Goal: Task Accomplishment & Management: Use online tool/utility

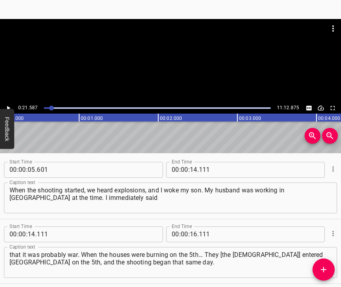
click at [10, 107] on icon "Play/Pause" at bounding box center [8, 108] width 7 height 7
click at [10, 107] on icon "Play/Pause" at bounding box center [9, 108] width 4 height 4
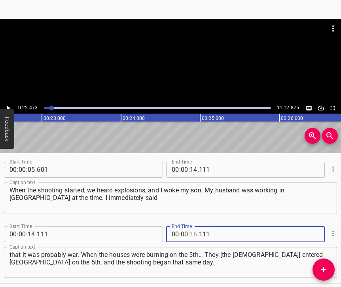
click at [191, 227] on input "number" at bounding box center [194, 235] width 8 height 16
type input "22"
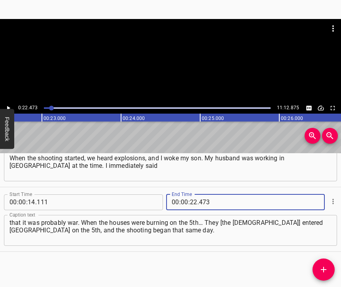
type input "473"
click at [322, 269] on icon "Add Cue" at bounding box center [324, 270] width 10 height 10
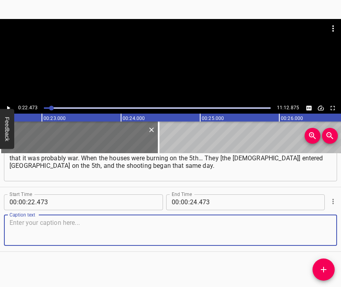
scroll to position [117, 0]
click at [320, 229] on textarea at bounding box center [171, 230] width 322 height 23
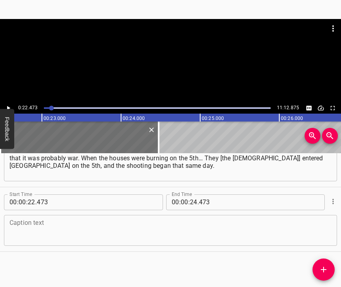
click at [18, 223] on textarea at bounding box center [171, 230] width 322 height 23
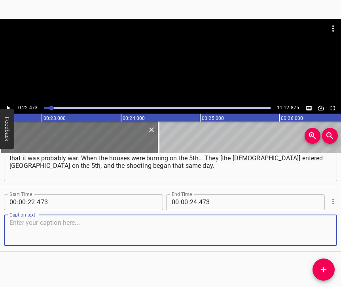
paste textarea "On the 6th, my daughter, who was married and living in [GEOGRAPHIC_DATA], came …"
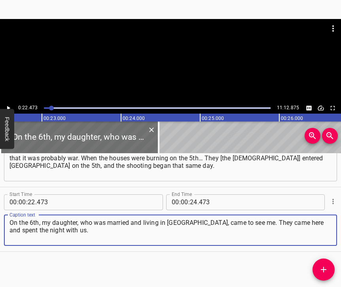
type textarea "On the 6th, my daughter, who was married and living in [GEOGRAPHIC_DATA], came …"
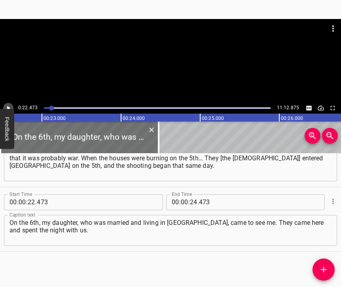
click at [9, 107] on icon "Play/Pause" at bounding box center [8, 108] width 7 height 7
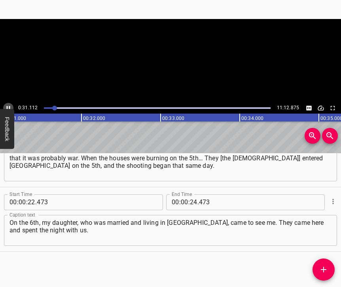
click at [9, 107] on icon "Play/Pause" at bounding box center [8, 108] width 7 height 7
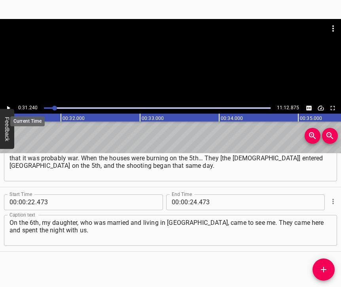
scroll to position [0, 2474]
click at [192, 194] on input "number" at bounding box center [194, 202] width 8 height 16
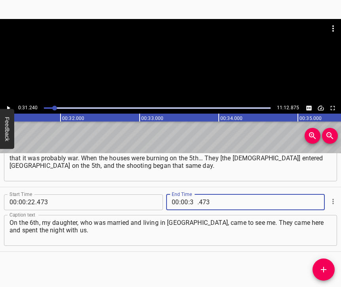
type input "31"
type input "240"
click at [326, 267] on icon "Add Cue" at bounding box center [324, 270] width 10 height 10
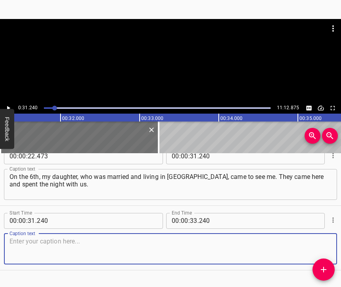
scroll to position [189, 0]
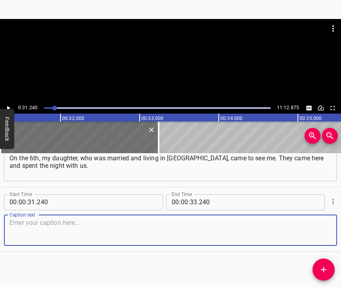
click at [314, 222] on textarea at bounding box center [171, 230] width 322 height 23
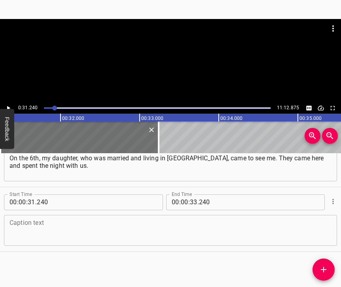
click at [65, 228] on textarea at bounding box center [171, 230] width 322 height 23
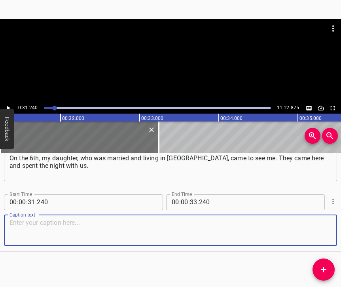
paste textarea "At that time, I didn’t really think it would turn into such a tragedy. On the 7…"
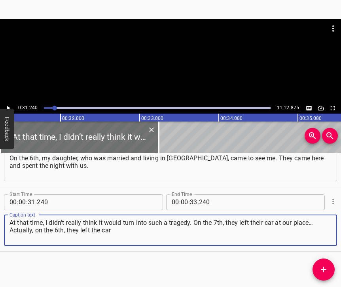
type textarea "At that time, I didn’t really think it would turn into such a tragedy. On the 7…"
click at [10, 105] on icon "Play/Pause" at bounding box center [8, 108] width 7 height 7
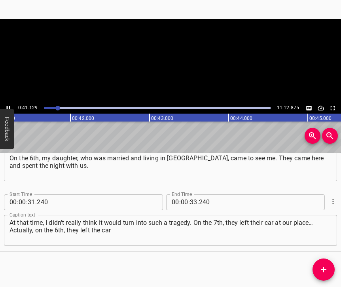
scroll to position [0, 3257]
click at [9, 106] on icon "Play/Pause" at bounding box center [8, 108] width 7 height 7
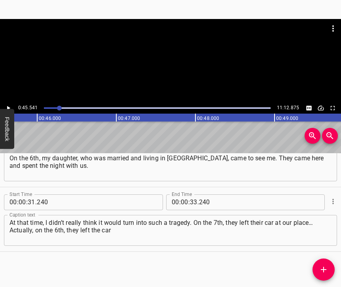
scroll to position [0, 3607]
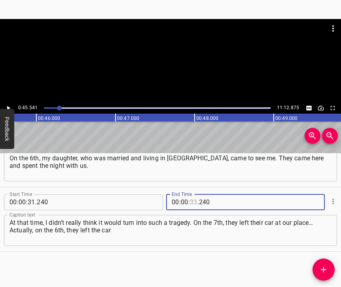
click at [190, 194] on input "number" at bounding box center [194, 202] width 8 height 16
type input "45"
type input "541"
drag, startPoint x: 322, startPoint y: 269, endPoint x: 341, endPoint y: 246, distance: 29.3
click at [323, 269] on icon "Add Cue" at bounding box center [324, 270] width 10 height 10
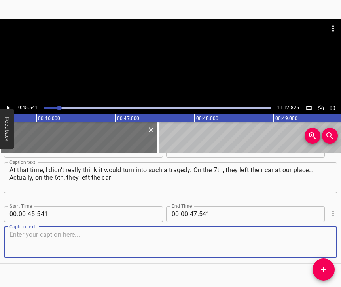
scroll to position [260, 0]
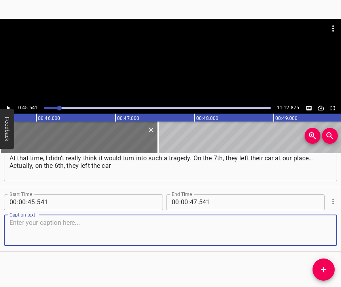
drag, startPoint x: 322, startPoint y: 230, endPoint x: 339, endPoint y: 223, distance: 18.3
click at [322, 230] on textarea at bounding box center [171, 230] width 322 height 23
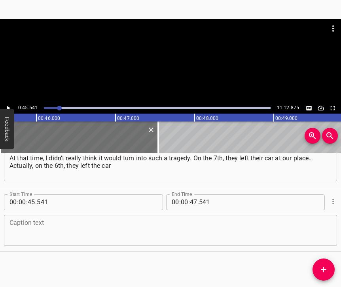
click at [93, 219] on textarea at bounding box center [171, 230] width 322 height 23
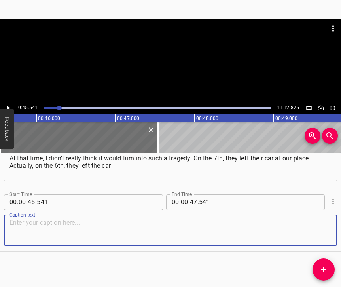
paste textarea "and went on foot, because I wouldn’t let them go by car. I told them: “If you g…"
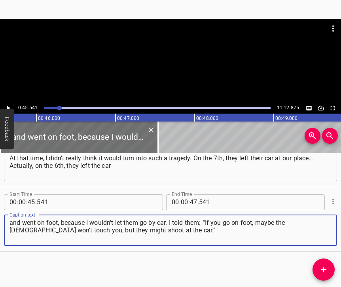
type textarea "and went on foot, because I wouldn’t let them go by car. I told them: “If you g…"
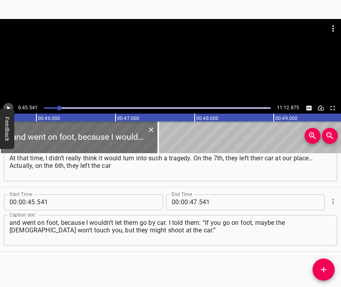
click at [10, 108] on icon "Play/Pause" at bounding box center [8, 108] width 3 height 4
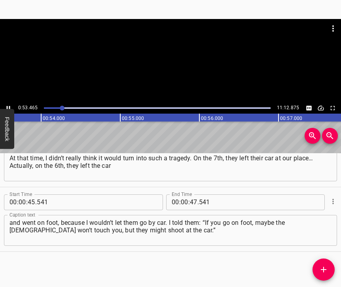
click at [9, 107] on icon "Play/Pause" at bounding box center [8, 108] width 7 height 7
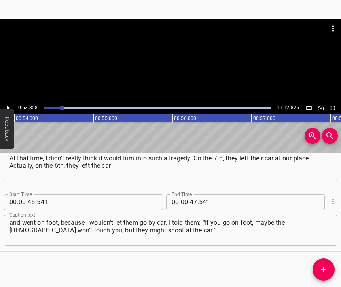
scroll to position [0, 4263]
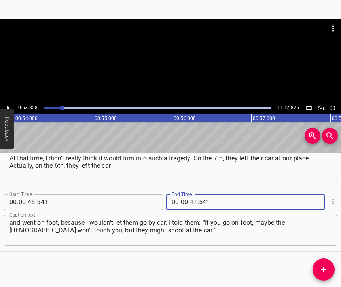
click at [190, 194] on input "number" at bounding box center [194, 202] width 8 height 16
type input "53"
type input "828"
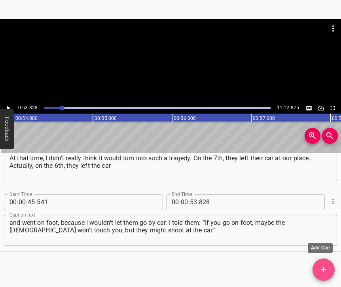
drag, startPoint x: 331, startPoint y: 262, endPoint x: 333, endPoint y: 247, distance: 15.2
click at [331, 262] on button "Add Cue" at bounding box center [324, 270] width 22 height 22
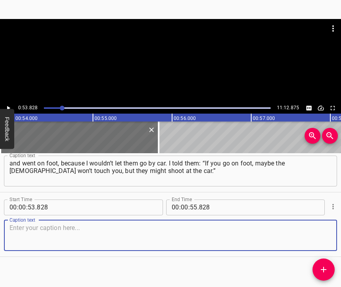
scroll to position [331, 0]
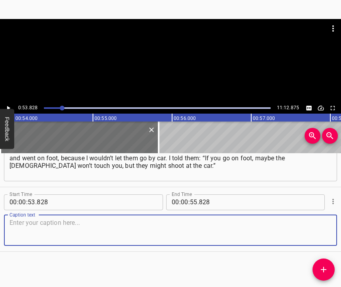
drag, startPoint x: 310, startPoint y: 228, endPoint x: 340, endPoint y: 219, distance: 31.1
click at [311, 228] on textarea at bounding box center [171, 230] width 322 height 23
click at [90, 223] on textarea at bounding box center [171, 230] width 322 height 23
paste textarea "So they went to [GEOGRAPHIC_DATA] on foot, with her husband. And we stayed behi…"
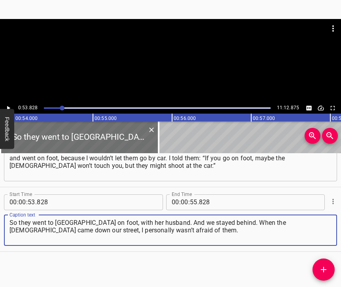
type textarea "So they went to [GEOGRAPHIC_DATA] on foot, with her husband. And we stayed behi…"
click at [12, 109] on button "Play/Pause" at bounding box center [8, 108] width 10 height 10
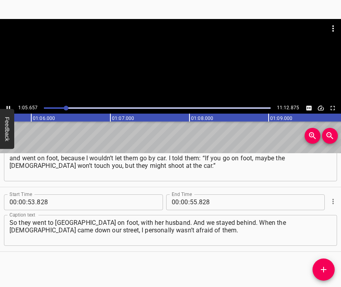
click at [9, 105] on icon "Play/Pause" at bounding box center [8, 108] width 7 height 7
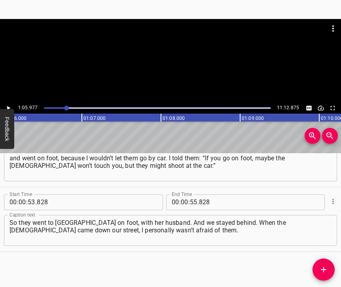
scroll to position [0, 5226]
click at [182, 196] on input "number" at bounding box center [185, 202] width 8 height 16
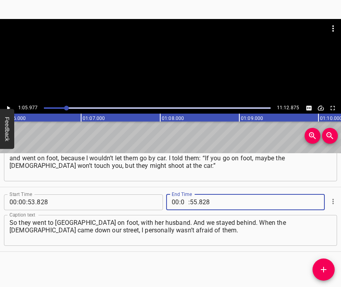
type input "01"
type input "05"
type input "977"
click at [325, 263] on button "Add Cue" at bounding box center [324, 270] width 22 height 22
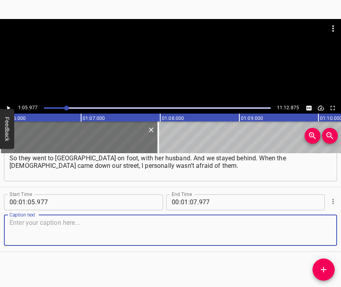
scroll to position [402, 0]
drag, startPoint x: 312, startPoint y: 234, endPoint x: 340, endPoint y: 224, distance: 30.1
click at [312, 234] on textarea at bounding box center [171, 230] width 322 height 23
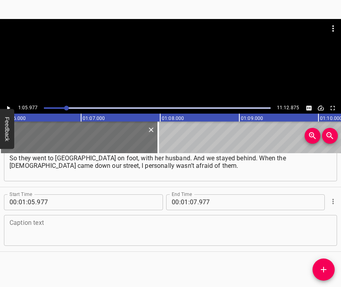
click at [15, 219] on textarea at bounding box center [171, 230] width 322 height 23
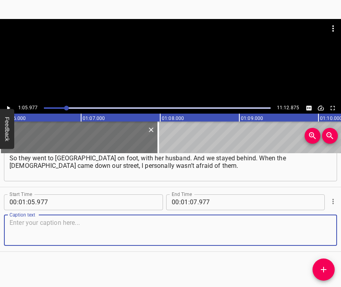
paste textarea "I was only afraid that they would kill my husband and my son. I have one son in…"
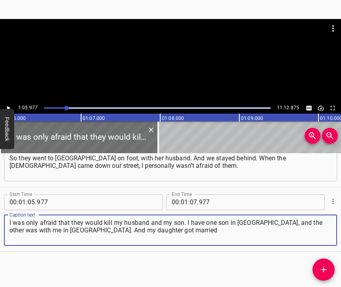
type textarea "I was only afraid that they would kill my husband and my son. I have one son in…"
click at [6, 106] on icon "Play/Pause" at bounding box center [8, 108] width 7 height 7
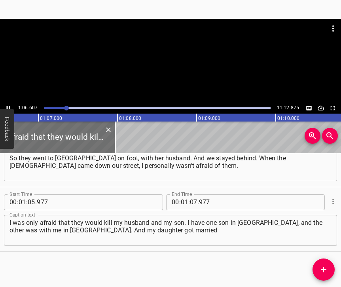
scroll to position [0, 5274]
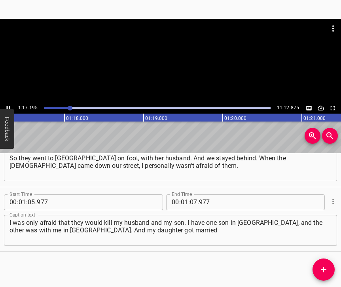
click at [8, 107] on icon "Play/Pause" at bounding box center [9, 108] width 4 height 4
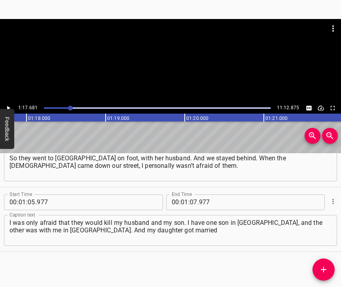
scroll to position [0, 6153]
click at [190, 195] on input "number" at bounding box center [194, 202] width 8 height 16
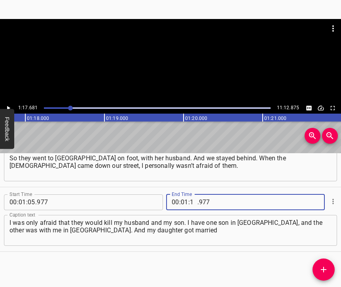
type input "17"
type input "681"
click at [325, 272] on icon "Add Cue" at bounding box center [324, 270] width 10 height 10
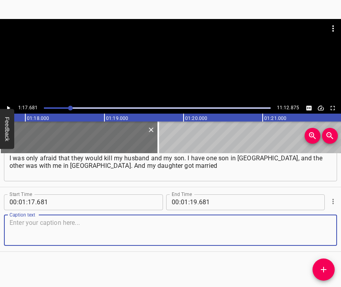
scroll to position [474, 0]
click at [322, 229] on textarea at bounding box center [171, 230] width 322 height 23
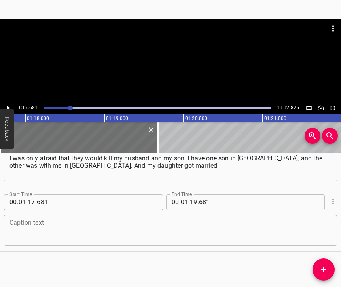
click at [50, 212] on div "Caption text Caption text" at bounding box center [170, 230] width 333 height 36
click at [47, 220] on textarea at bounding box center [171, 230] width 322 height 23
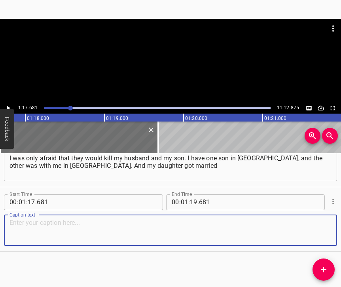
paste textarea "and moved to the neighbouring village. Back then, phone connection was very poo…"
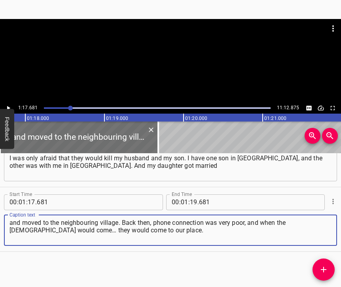
type textarea "and moved to the neighbouring village. Back then, phone connection was very poo…"
click at [8, 106] on icon "Play/Pause" at bounding box center [8, 108] width 7 height 7
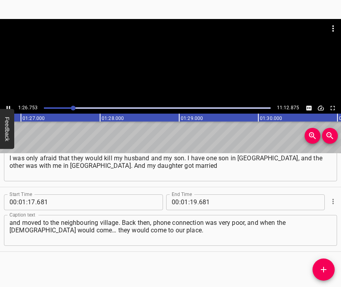
click at [8, 106] on icon "Play/Pause" at bounding box center [8, 108] width 7 height 7
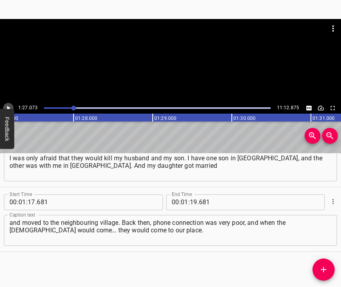
click at [8, 106] on icon "Play/Pause" at bounding box center [8, 108] width 7 height 7
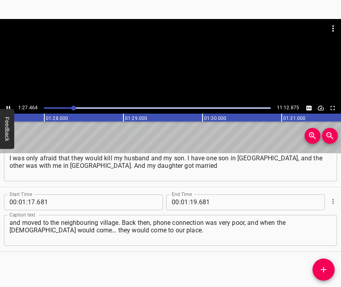
click at [8, 106] on icon "Play/Pause" at bounding box center [8, 108] width 7 height 7
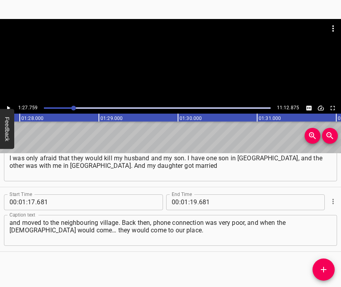
scroll to position [0, 6951]
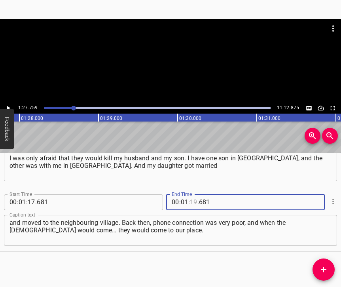
click at [190, 194] on input "number" at bounding box center [194, 202] width 8 height 16
type input "27"
type input "759"
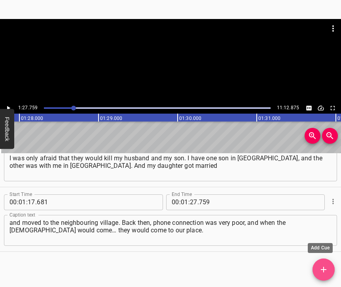
click at [322, 267] on icon "Add Cue" at bounding box center [324, 270] width 10 height 10
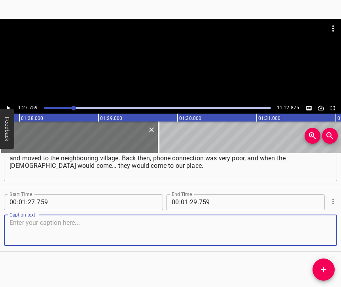
scroll to position [545, 0]
drag, startPoint x: 320, startPoint y: 233, endPoint x: 338, endPoint y: 226, distance: 19.9
click at [320, 233] on textarea at bounding box center [171, 230] width 322 height 23
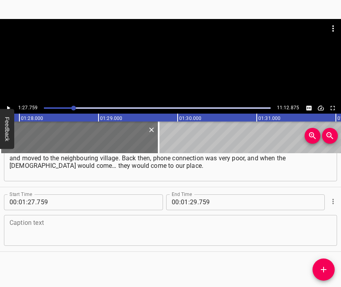
click at [18, 223] on textarea at bounding box center [171, 230] width 322 height 23
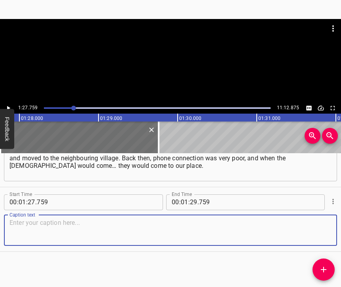
paste textarea "At first, they fired some shots… When the first ones entered the street, we hid…"
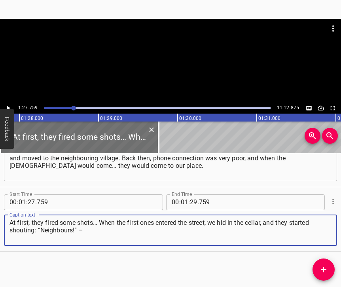
type textarea "At first, they fired some shots… When the first ones entered the street, we hid…"
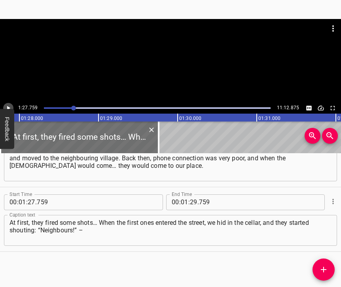
click at [9, 108] on icon "Play/Pause" at bounding box center [8, 108] width 3 height 4
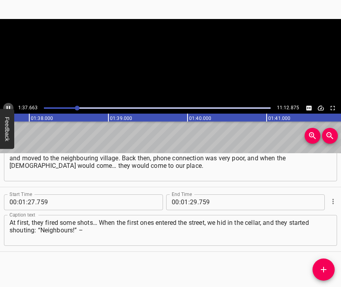
click at [9, 108] on icon "Play/Pause" at bounding box center [8, 108] width 7 height 7
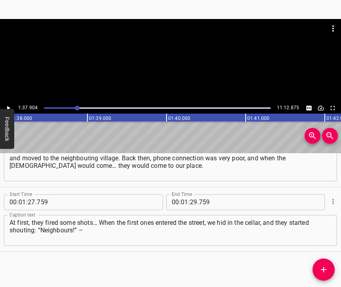
scroll to position [0, 7754]
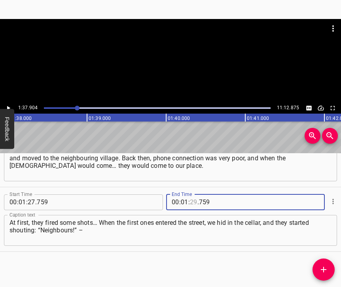
click at [193, 195] on input "number" at bounding box center [194, 202] width 8 height 16
type input "37"
type input "904"
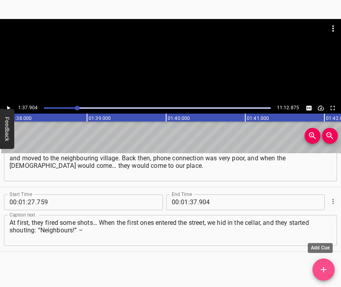
click at [328, 270] on icon "Add Cue" at bounding box center [324, 270] width 10 height 10
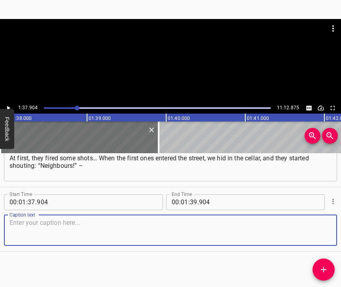
scroll to position [616, 0]
click at [310, 222] on textarea at bounding box center [171, 230] width 322 height 23
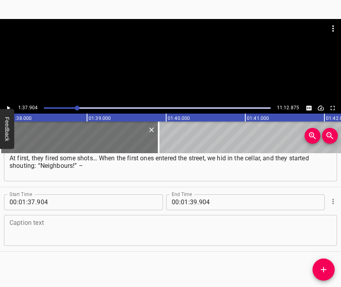
click at [73, 227] on textarea at bounding box center [171, 230] width 322 height 23
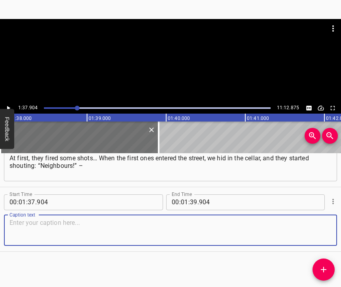
paste textarea "that’s what they called us, the homeowners. We didn’t come out, and then they s…"
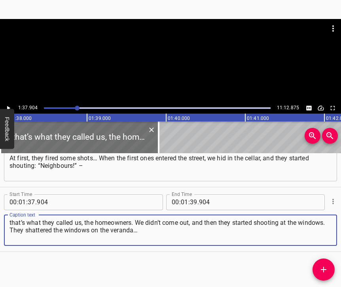
type textarea "that’s what they called us, the homeowners. We didn’t come out, and then they s…"
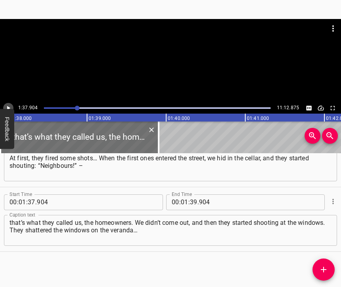
click at [8, 107] on icon "Play/Pause" at bounding box center [8, 108] width 3 height 4
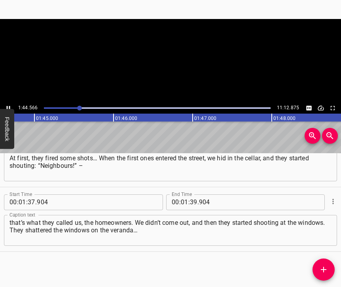
click at [8, 107] on icon "Play/Pause" at bounding box center [9, 108] width 4 height 4
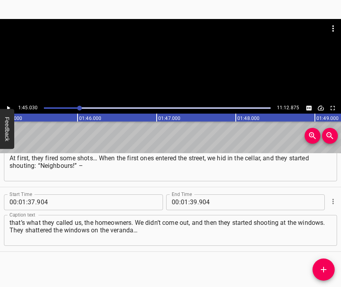
scroll to position [0, 8319]
click at [191, 196] on input "number" at bounding box center [194, 202] width 8 height 16
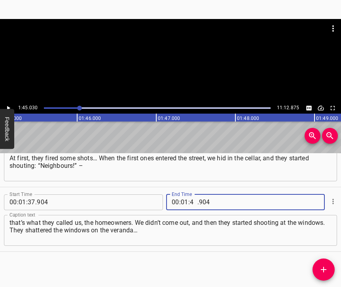
type input "45"
type input "030"
click at [322, 268] on icon "Add Cue" at bounding box center [324, 270] width 10 height 10
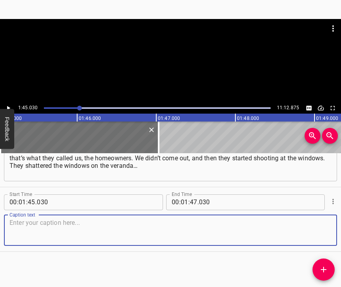
scroll to position [688, 0]
click at [314, 238] on textarea at bounding box center [171, 230] width 322 height 23
click at [50, 219] on textarea at bounding box center [171, 230] width 322 height 23
paste textarea "I have a large veranda, and they shot out all the windows there. Then the dogs …"
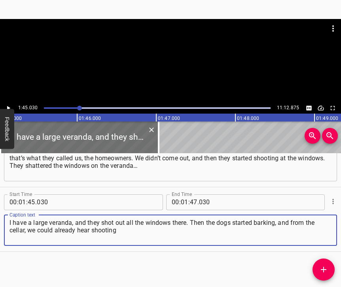
type textarea "I have a large veranda, and they shot out all the windows there. Then the dogs …"
click at [7, 107] on icon "Play/Pause" at bounding box center [8, 108] width 3 height 4
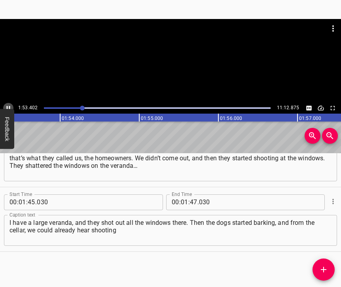
click at [9, 106] on icon "Play/Pause" at bounding box center [8, 108] width 7 height 7
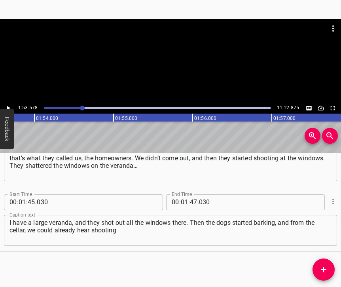
scroll to position [0, 8996]
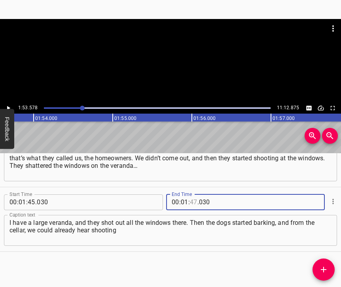
click at [194, 194] on input "number" at bounding box center [194, 202] width 8 height 16
type input "53"
type input "578"
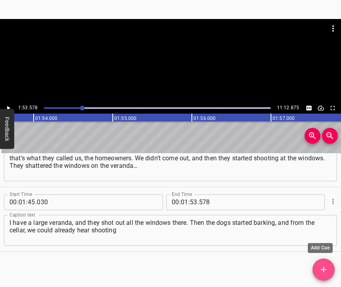
click at [322, 267] on icon "Add Cue" at bounding box center [324, 270] width 10 height 10
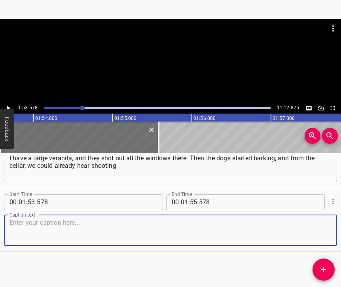
scroll to position [759, 0]
click at [318, 232] on textarea at bounding box center [171, 230] width 322 height 23
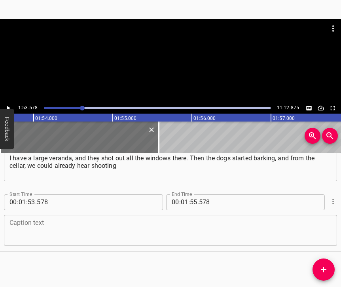
click at [102, 221] on textarea at bounding box center [171, 230] width 322 height 23
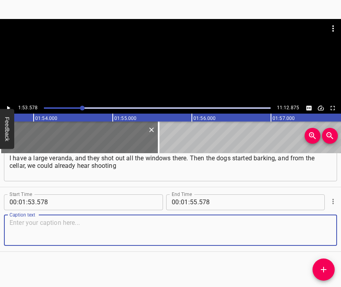
paste textarea "throughout the village. People weren’t screaming. I said: “They’re trying to sc…"
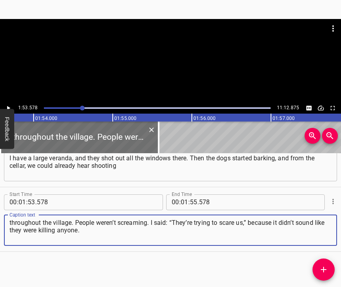
type textarea "throughout the village. People weren’t screaming. I said: “They’re trying to sc…"
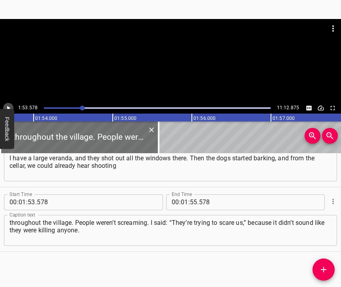
click at [7, 107] on icon "Play/Pause" at bounding box center [8, 108] width 3 height 4
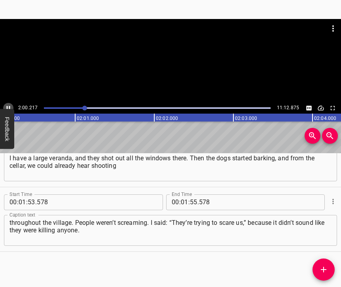
click at [10, 107] on icon "Play/Pause" at bounding box center [8, 108] width 7 height 7
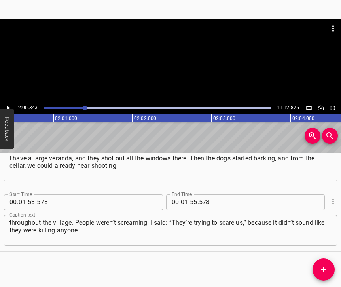
scroll to position [0, 9532]
click at [183, 194] on input "number" at bounding box center [185, 202] width 8 height 16
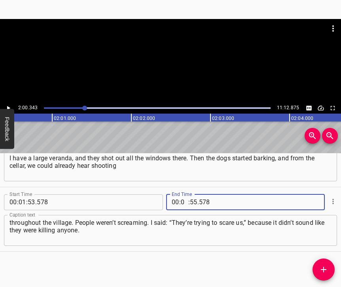
type input "02"
type input "00"
type input "343"
click at [324, 266] on icon "Add Cue" at bounding box center [324, 270] width 10 height 10
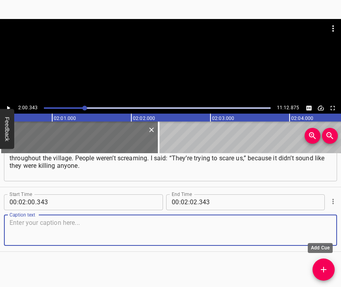
scroll to position [830, 0]
click at [315, 227] on textarea at bounding box center [171, 230] width 322 height 23
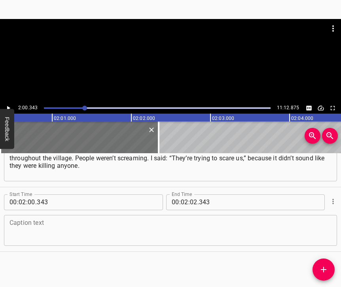
click at [20, 228] on textarea at bounding box center [171, 230] width 322 height 23
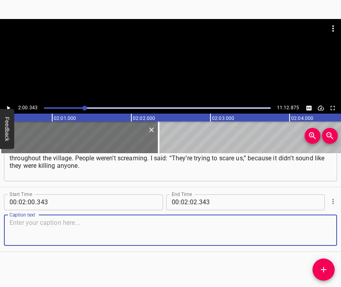
paste textarea "I said: “Well, if they kill us right here in the cellar, what can we do?”, and …"
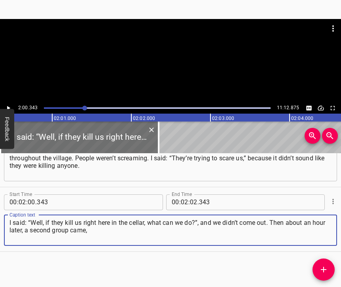
type textarea "I said: “Well, if they kill us right here in the cellar, what can we do?”, and …"
click at [8, 107] on icon "Play/Pause" at bounding box center [8, 108] width 3 height 4
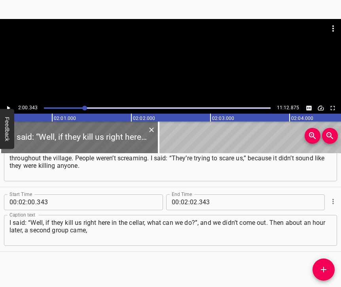
click at [9, 107] on icon "Play/Pause" at bounding box center [8, 108] width 3 height 4
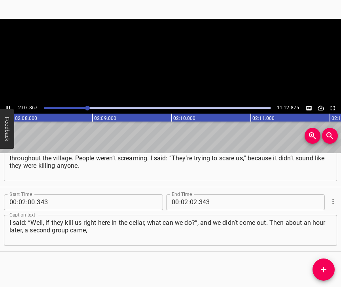
click at [7, 107] on icon "Play/Pause" at bounding box center [9, 108] width 4 height 4
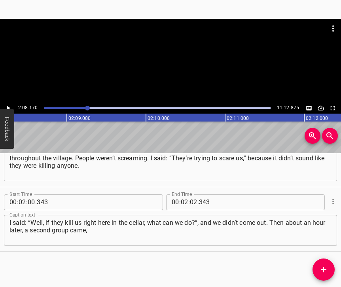
scroll to position [0, 10152]
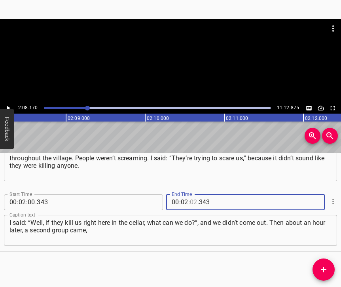
click at [192, 194] on input "number" at bounding box center [194, 202] width 8 height 16
type input "08"
type input "170"
click at [324, 267] on icon "Add Cue" at bounding box center [324, 270] width 10 height 10
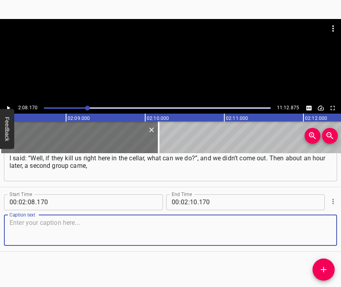
scroll to position [901, 0]
click at [323, 231] on textarea at bounding box center [171, 230] width 322 height 23
click at [144, 223] on textarea at bounding box center [171, 230] width 322 height 23
paste textarea "another [convoy] started moving through. That’s when we came out, and I said: “…"
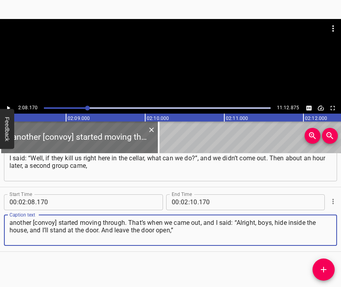
type textarea "another [convoy] started moving through. That’s when we came out, and I said: “…"
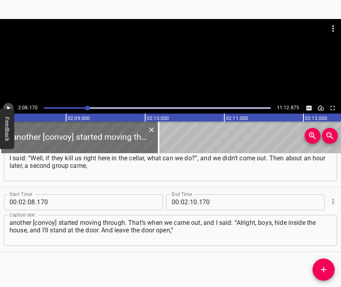
click at [11, 104] on button "Play/Pause" at bounding box center [8, 108] width 10 height 10
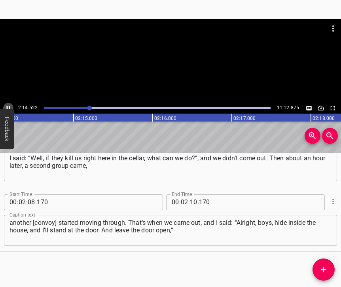
click at [6, 106] on icon "Play/Pause" at bounding box center [8, 108] width 7 height 7
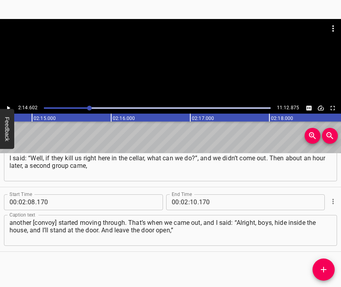
scroll to position [0, 10661]
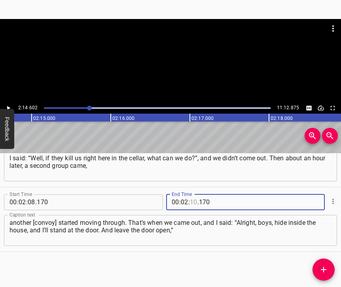
click at [190, 194] on input "number" at bounding box center [194, 202] width 8 height 16
type input "14"
type input "602"
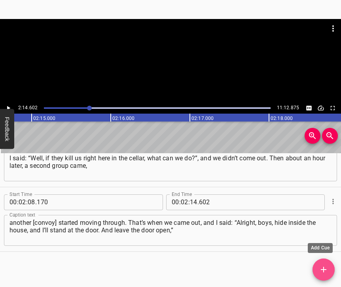
click at [323, 269] on icon "Add Cue" at bounding box center [324, 270] width 6 height 6
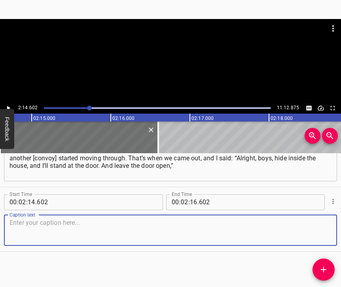
scroll to position [973, 0]
click at [322, 230] on textarea at bounding box center [171, 230] width 322 height 23
click at [145, 219] on textarea at bounding box center [171, 230] width 322 height 23
paste textarea "because there were no windows left anyway. I thought: when they [the [DEMOGRAPH…"
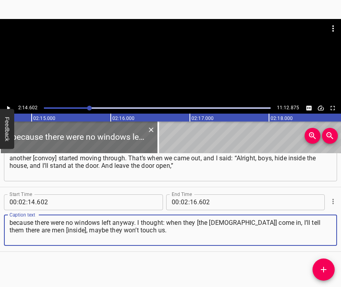
type textarea "because there were no windows left anyway. I thought: when they [the [DEMOGRAPH…"
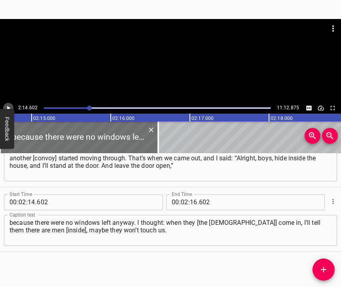
click at [6, 106] on icon "Play/Pause" at bounding box center [8, 108] width 7 height 7
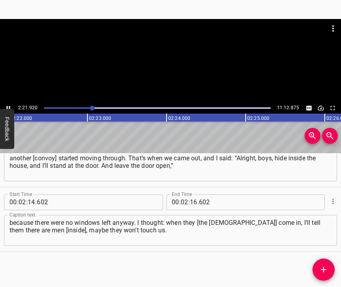
click at [8, 106] on icon "Play/Pause" at bounding box center [8, 108] width 7 height 7
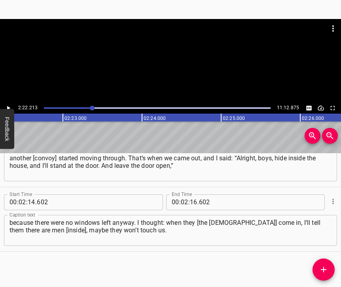
scroll to position [0, 11264]
click at [192, 195] on input "number" at bounding box center [194, 202] width 8 height 16
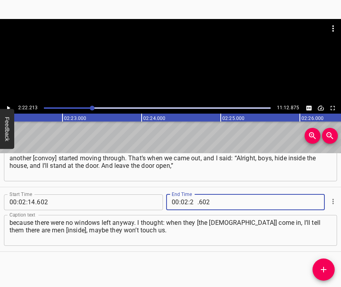
type input "22"
type input "213"
click at [324, 270] on icon "Add Cue" at bounding box center [324, 270] width 6 height 6
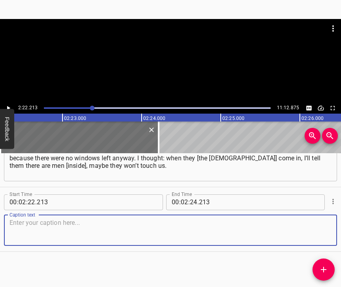
scroll to position [1044, 0]
drag, startPoint x: 321, startPoint y: 230, endPoint x: 340, endPoint y: 227, distance: 19.3
click at [321, 229] on textarea at bounding box center [171, 230] width 322 height 23
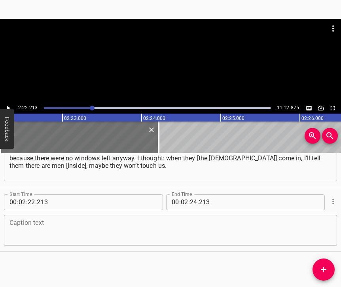
click at [164, 225] on textarea at bounding box center [171, 230] width 322 height 23
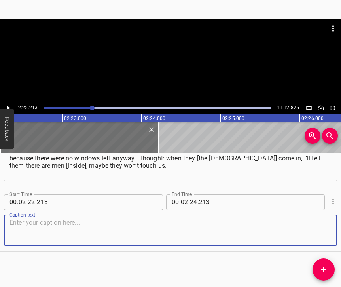
paste textarea "The boys hid in the house, and I stood there watching, they were walking, crouc…"
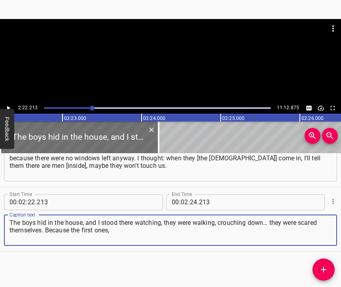
type textarea "The boys hid in the house, and I stood there watching, they were walking, crouc…"
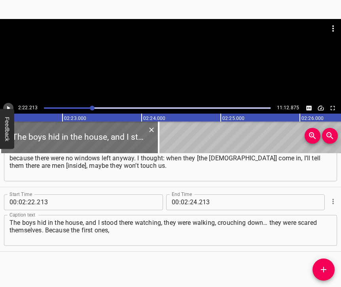
click at [10, 106] on icon "Play/Pause" at bounding box center [8, 108] width 7 height 7
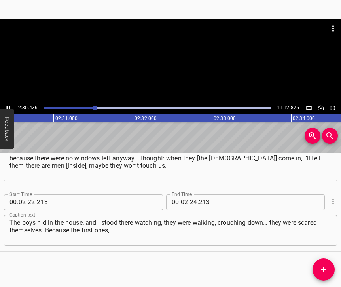
click at [9, 106] on icon "Play/Pause" at bounding box center [8, 108] width 7 height 7
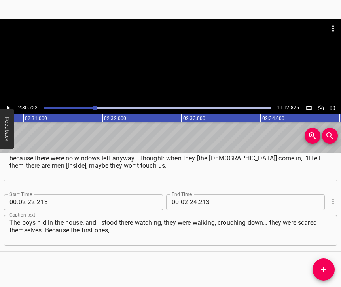
scroll to position [0, 11938]
click at [194, 194] on input "number" at bounding box center [194, 202] width 8 height 16
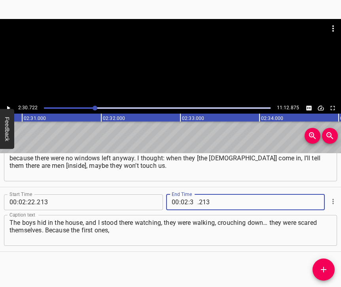
type input "30"
type input "722"
click at [322, 269] on icon "Add Cue" at bounding box center [324, 270] width 10 height 10
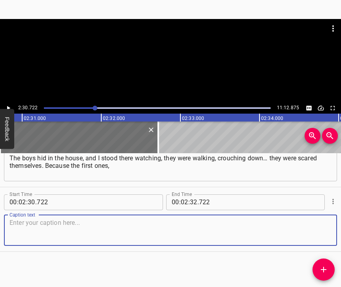
scroll to position [1115, 0]
click at [307, 230] on textarea at bounding box center [171, 230] width 322 height 23
click at [201, 235] on textarea at bounding box center [171, 230] width 322 height 23
paste textarea "when we were hiding in the cellar, went through our things and found this devic…"
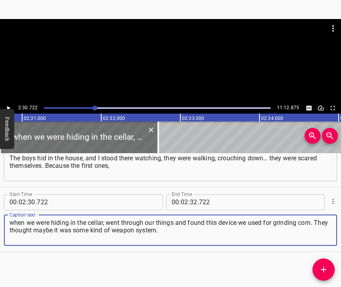
type textarea "when we were hiding in the cellar, went through our things and found this devic…"
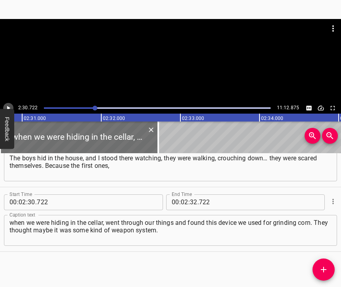
click at [12, 105] on button "Play/Pause" at bounding box center [8, 108] width 10 height 10
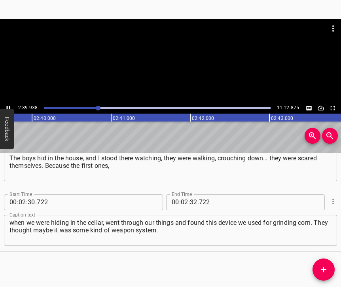
click at [8, 106] on icon "Play/Pause" at bounding box center [8, 108] width 7 height 7
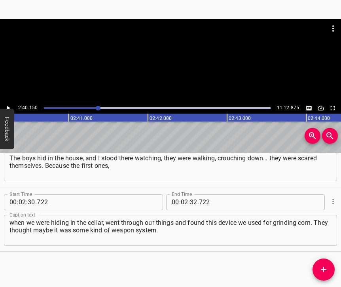
scroll to position [0, 12685]
click at [190, 194] on input "number" at bounding box center [194, 202] width 8 height 16
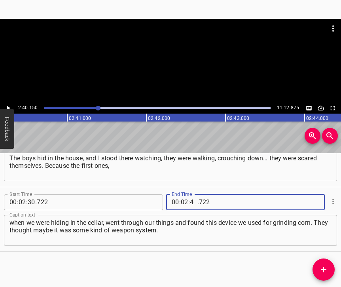
type input "40"
type input "150"
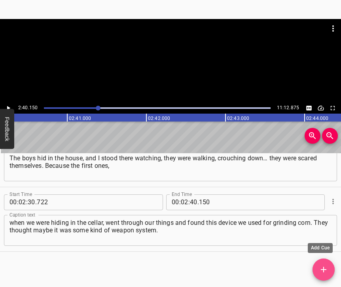
click at [326, 266] on icon "Add Cue" at bounding box center [324, 270] width 10 height 10
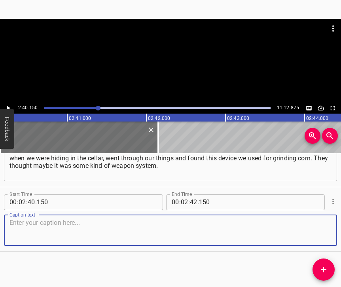
scroll to position [1187, 0]
drag, startPoint x: 318, startPoint y: 227, endPoint x: 337, endPoint y: 220, distance: 21.0
click at [318, 227] on textarea at bounding box center [171, 230] width 322 height 23
click at [219, 220] on textarea at bounding box center [171, 230] width 322 height 23
paste textarea "And they found a pneumatic rifle. They threw all of that out. They were looking…"
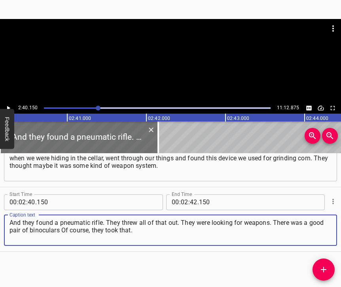
type textarea "And they found a pneumatic rifle. They threw all of that out. They were looking…"
click at [11, 109] on icon "Play/Pause" at bounding box center [8, 108] width 7 height 7
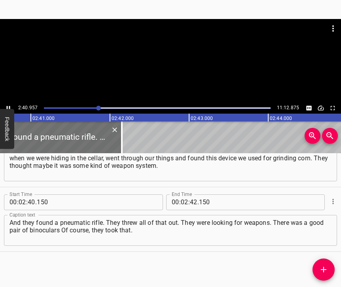
scroll to position [0, 12724]
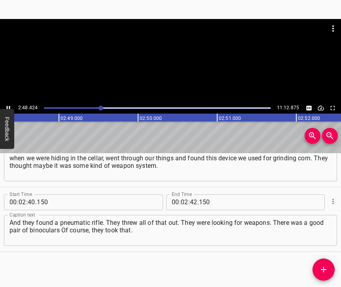
click at [8, 107] on icon "Play/Pause" at bounding box center [9, 108] width 4 height 4
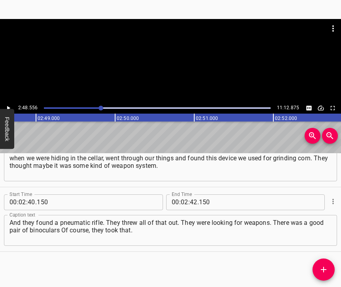
scroll to position [0, 13351]
click at [191, 195] on input "number" at bounding box center [194, 202] width 8 height 16
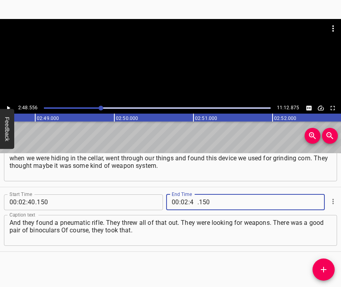
type input "48"
type input "556"
click at [324, 268] on icon "Add Cue" at bounding box center [324, 270] width 10 height 10
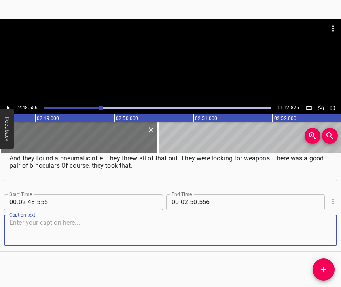
scroll to position [1258, 0]
click at [313, 233] on textarea at bounding box center [171, 230] width 322 height 23
click at [111, 221] on textarea at bounding box center [171, 230] width 322 height 23
paste textarea "They took my son’s documents, his military registration certificate. But he was…"
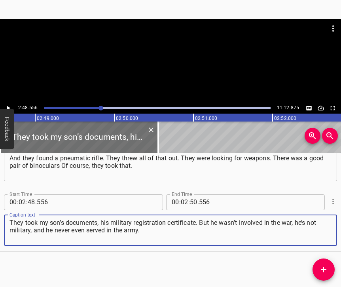
type textarea "They took my son’s documents, his military registration certificate. But he was…"
click at [11, 106] on icon "Play/Pause" at bounding box center [8, 108] width 7 height 7
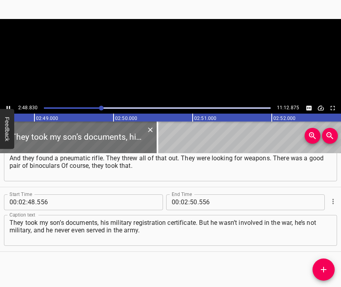
scroll to position [0, 13352]
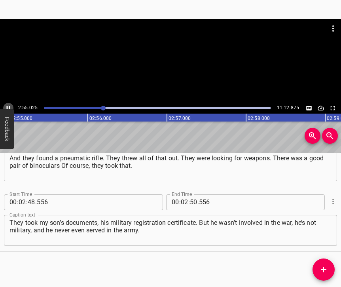
click at [9, 107] on icon "Play/Pause" at bounding box center [8, 108] width 7 height 7
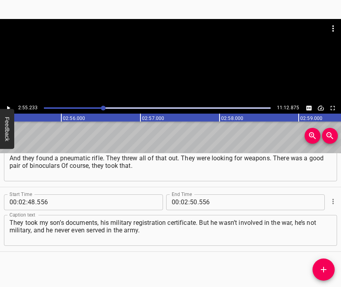
scroll to position [0, 13880]
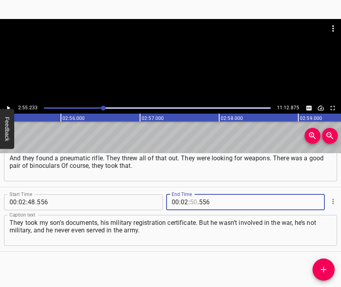
click at [190, 194] on input "number" at bounding box center [194, 202] width 8 height 16
type input "55"
type input "233"
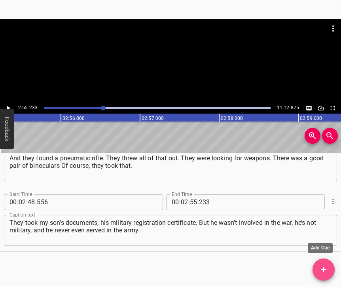
click at [322, 272] on icon "Add Cue" at bounding box center [324, 270] width 10 height 10
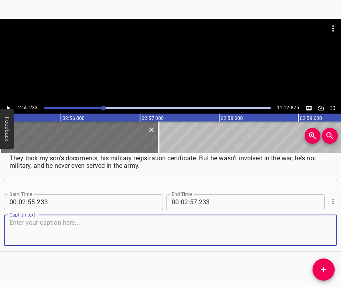
scroll to position [1329, 0]
click at [321, 228] on textarea at bounding box center [171, 230] width 322 height 23
click at [63, 219] on textarea at bounding box center [171, 230] width 322 height 23
paste textarea "They searched through the bedside tables, took our mobile phones, took a power …"
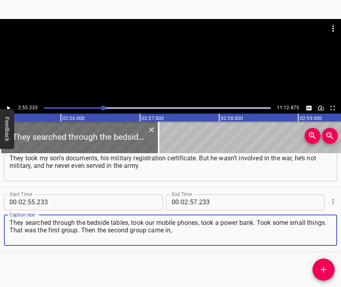
type textarea "They searched through the bedside tables, took our mobile phones, took a power …"
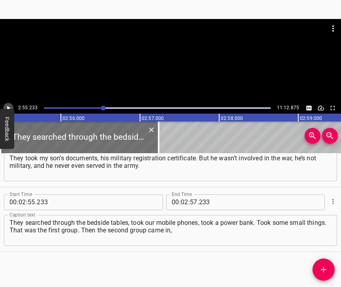
click at [10, 104] on button "Play/Pause" at bounding box center [8, 108] width 10 height 10
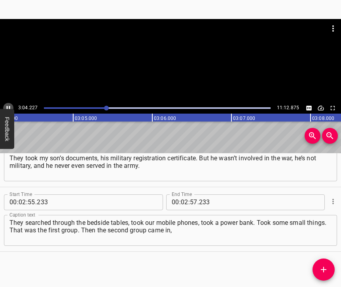
click at [5, 105] on icon "Play/Pause" at bounding box center [8, 108] width 7 height 7
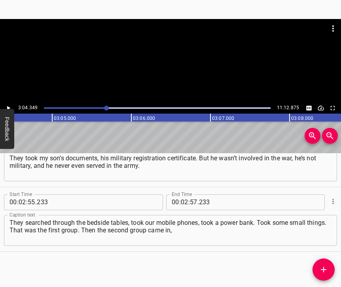
scroll to position [0, 14602]
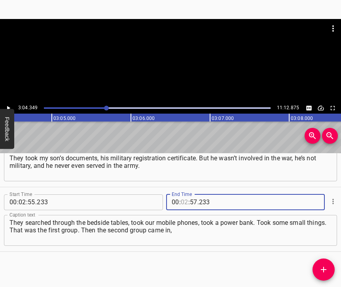
click at [182, 194] on input "number" at bounding box center [185, 202] width 8 height 16
type input "03"
type input "04"
type input "349"
click at [325, 270] on icon "Add Cue" at bounding box center [324, 270] width 6 height 6
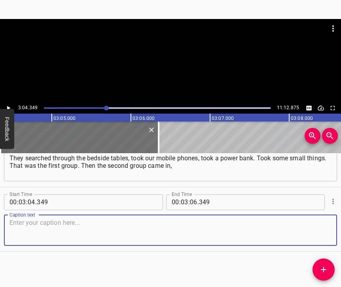
scroll to position [1400, 0]
click at [322, 229] on textarea at bounding box center [171, 230] width 322 height 23
click at [131, 225] on textarea at bounding box center [171, 230] width 322 height 23
paste textarea "they asked some questions, looked around. They were so young. Just kids. And fo…"
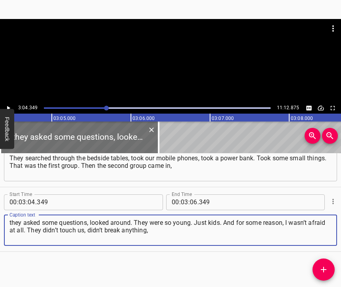
type textarea "they asked some questions, looked around. They were so young. Just kids. And fo…"
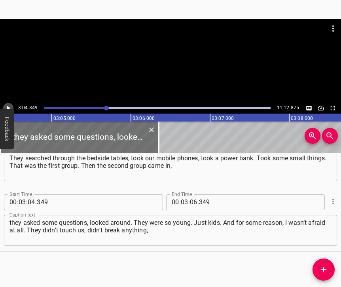
click at [11, 105] on icon "Play/Pause" at bounding box center [8, 108] width 7 height 7
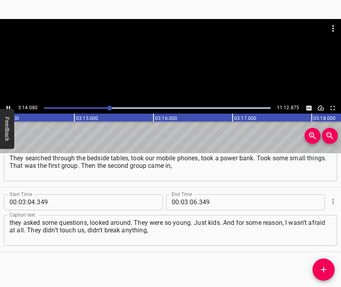
click at [9, 106] on icon "Play/Pause" at bounding box center [8, 108] width 7 height 7
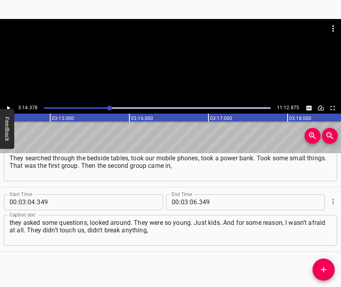
scroll to position [0, 15396]
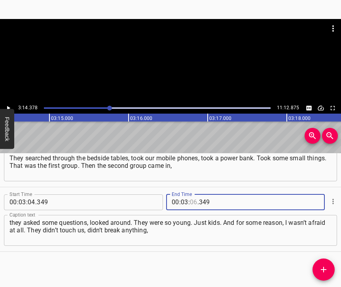
click at [190, 196] on input "number" at bounding box center [194, 202] width 8 height 16
type input "14"
type input "378"
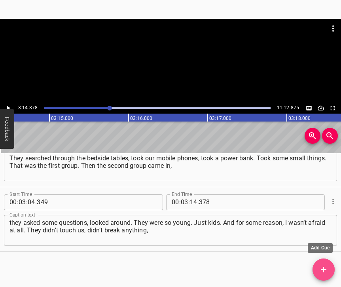
click at [323, 265] on icon "Add Cue" at bounding box center [324, 270] width 10 height 10
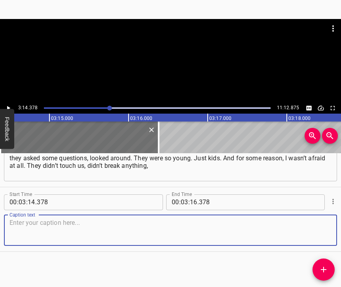
scroll to position [1472, 0]
click at [322, 235] on textarea at bounding box center [171, 230] width 322 height 23
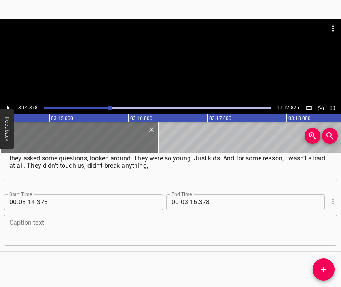
click at [53, 225] on textarea at bounding box center [171, 230] width 322 height 23
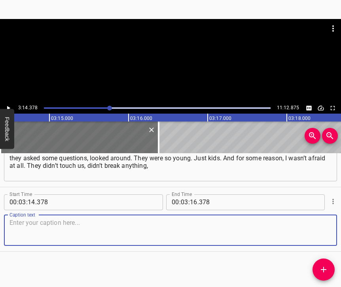
paste textarea "didn’t shout. They forced the people from the house opposite into the cellar an…"
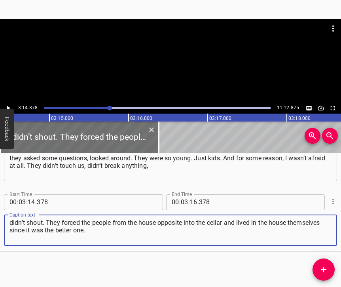
type textarea "didn’t shout. They forced the people from the house opposite into the cellar an…"
click at [9, 107] on icon "Play/Pause" at bounding box center [8, 108] width 3 height 4
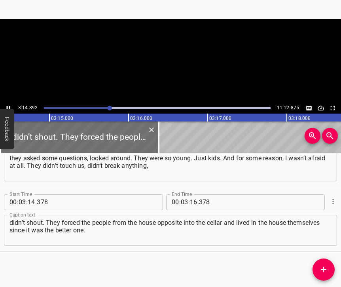
scroll to position [0, 15396]
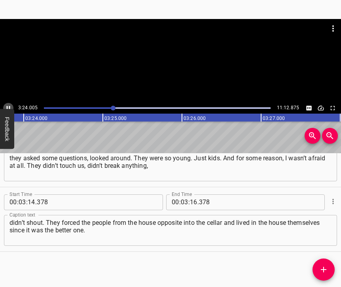
click at [9, 104] on button "Play/Pause" at bounding box center [8, 108] width 10 height 10
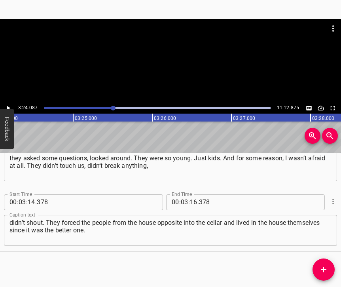
scroll to position [0, 16165]
click at [191, 194] on input "number" at bounding box center [194, 202] width 8 height 16
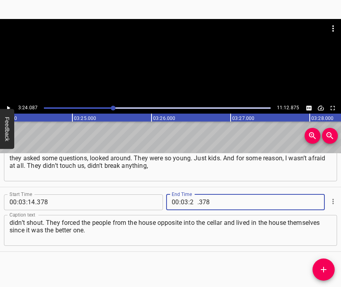
type input "24"
type input "087"
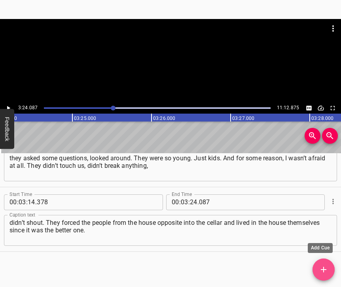
click at [328, 269] on icon "Add Cue" at bounding box center [324, 270] width 10 height 10
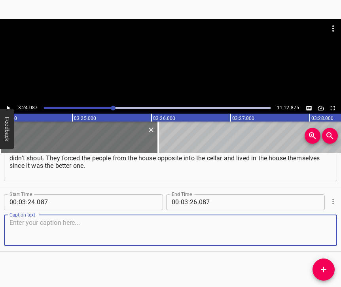
scroll to position [1543, 0]
click at [323, 232] on textarea at bounding box center [171, 230] width 322 height 23
click at [32, 227] on textarea at bounding box center [171, 230] width 322 height 23
paste textarea "Every morning they’d come outside. We had a large farmstead: two cows, a bunch …"
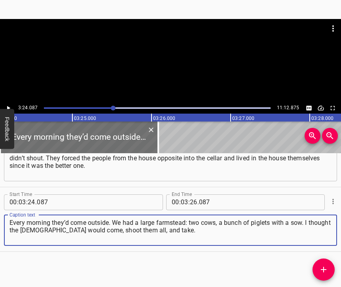
type textarea "Every morning they’d come outside. We had a large farmstead: two cows, a bunch …"
click at [7, 106] on icon "Play/Pause" at bounding box center [8, 108] width 7 height 7
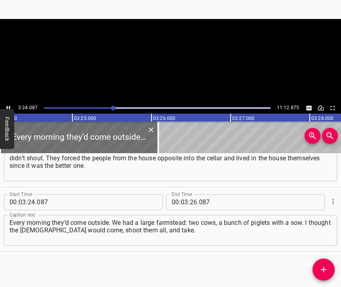
scroll to position [0, 16166]
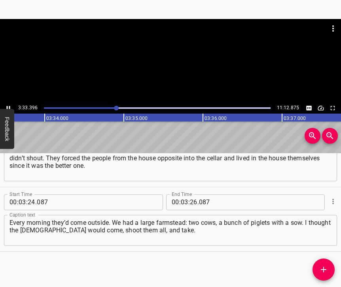
click at [10, 107] on icon "Play/Pause" at bounding box center [9, 108] width 4 height 4
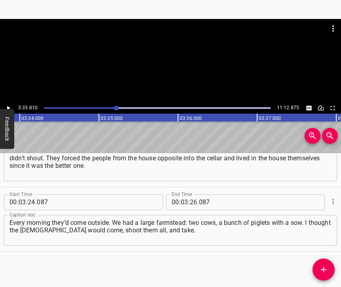
scroll to position [0, 16935]
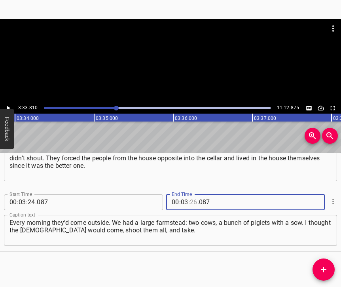
click at [190, 196] on input "number" at bounding box center [194, 202] width 8 height 16
type input "33"
type input "810"
click at [324, 268] on icon "Add Cue" at bounding box center [324, 270] width 6 height 6
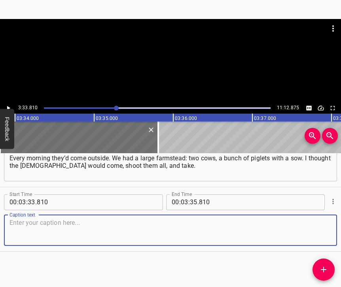
scroll to position [1614, 0]
drag, startPoint x: 314, startPoint y: 229, endPoint x: 340, endPoint y: 227, distance: 26.6
click at [315, 229] on textarea at bounding box center [171, 230] width 322 height 23
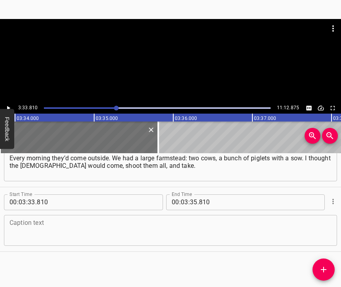
click at [143, 232] on textarea at bounding box center [171, 230] width 322 height 23
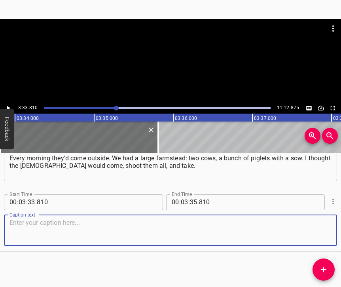
paste textarea "But the explosion had blown the barn doors off, that actually saved us. The hay…"
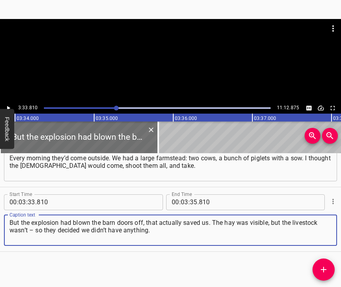
type textarea "But the explosion had blown the barn doors off, that actually saved us. The hay…"
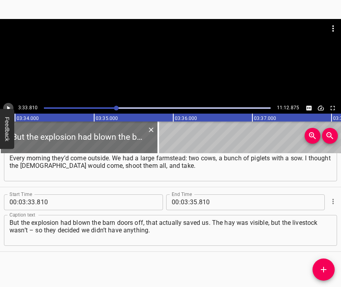
click at [7, 104] on button "Play/Pause" at bounding box center [8, 108] width 10 height 10
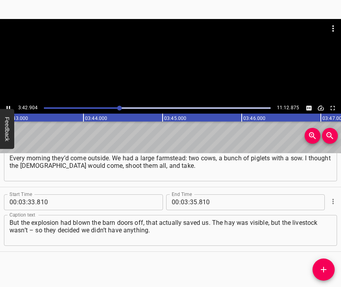
click at [8, 106] on icon "Play/Pause" at bounding box center [8, 108] width 7 height 7
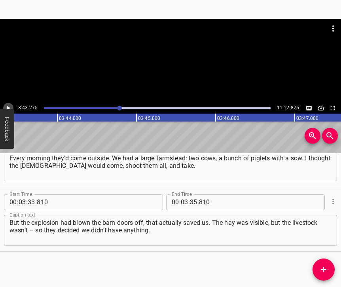
click at [8, 106] on icon "Play/Pause" at bounding box center [8, 108] width 7 height 7
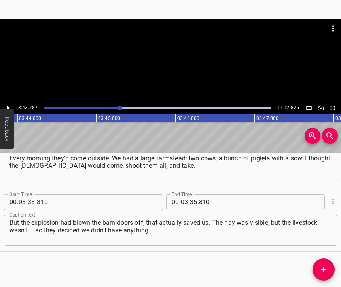
scroll to position [0, 17726]
click at [190, 194] on input "number" at bounding box center [194, 202] width 8 height 16
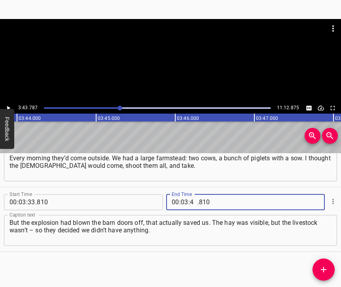
type input "43"
type input "787"
click at [324, 267] on icon "Add Cue" at bounding box center [324, 270] width 6 height 6
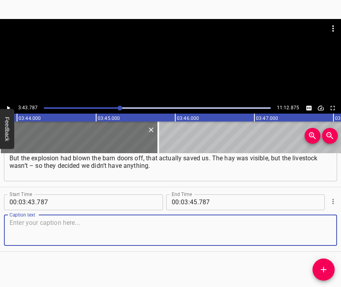
scroll to position [1686, 0]
click at [315, 233] on textarea at bounding box center [171, 230] width 322 height 23
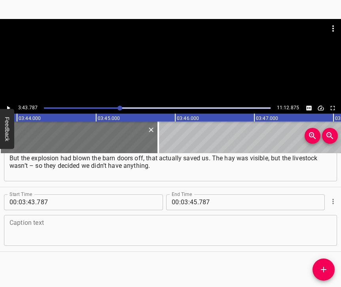
click at [29, 225] on textarea at bounding box center [171, 230] width 322 height 23
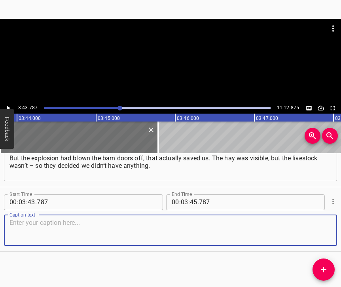
paste textarea "They never went into the barn. That saved us. But they were nearby, and we had …"
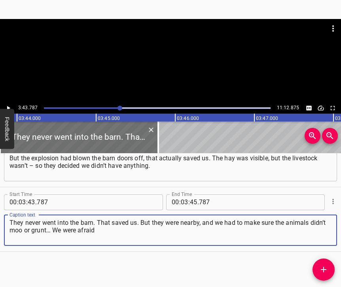
type textarea "They never went into the barn. That saved us. But they were nearby, and we had …"
click at [11, 106] on icon "Play/Pause" at bounding box center [8, 108] width 7 height 7
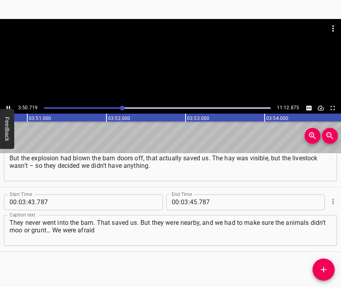
click at [9, 106] on icon "Play/Pause" at bounding box center [9, 108] width 4 height 4
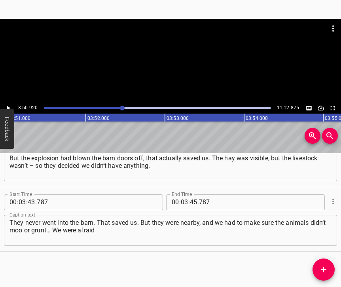
scroll to position [0, 18291]
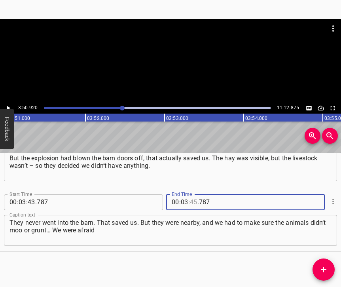
click at [190, 195] on input "number" at bounding box center [194, 202] width 8 height 16
type input "50"
type input "920"
click at [326, 269] on icon "Add Cue" at bounding box center [324, 270] width 6 height 6
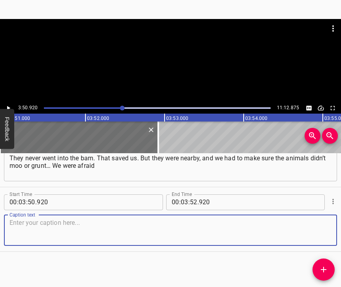
scroll to position [1757, 0]
drag, startPoint x: 318, startPoint y: 227, endPoint x: 339, endPoint y: 213, distance: 25.5
click at [318, 226] on textarea at bounding box center [171, 230] width 322 height 23
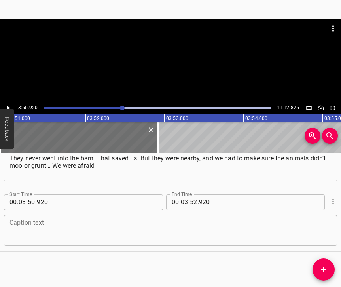
click at [174, 232] on textarea at bounding box center [171, 230] width 322 height 23
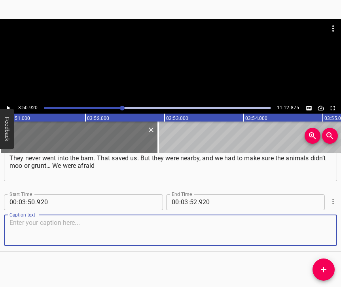
paste textarea "the [DEMOGRAPHIC_DATA] would come, take them, [PERSON_NAME] them, and that woul…"
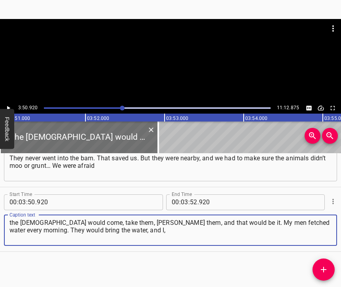
type textarea "the [DEMOGRAPHIC_DATA] would come, take them, [PERSON_NAME] them, and that woul…"
click at [8, 109] on icon "Play/Pause" at bounding box center [8, 108] width 3 height 4
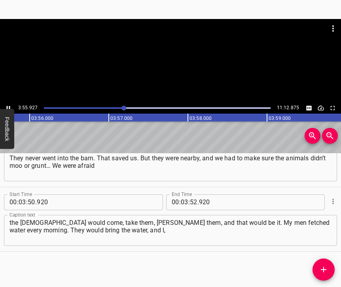
click at [7, 110] on button "Feedback" at bounding box center [7, 129] width 14 height 40
click at [0, 0] on div at bounding box center [0, 0] width 0 height 0
click at [6, 107] on icon "Play/Pause" at bounding box center [8, 108] width 7 height 7
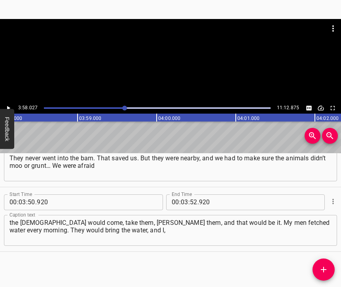
scroll to position [0, 18853]
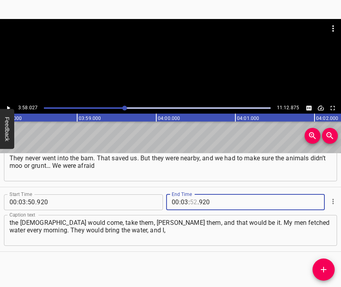
click at [193, 194] on input "number" at bounding box center [194, 202] width 8 height 16
type input "58"
type input "027"
click at [324, 268] on icon "Add Cue" at bounding box center [324, 270] width 6 height 6
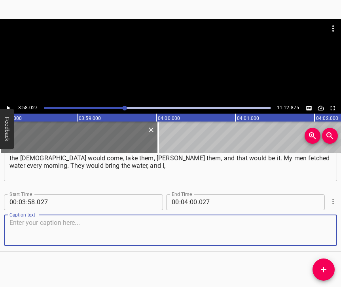
scroll to position [1828, 0]
click at [312, 234] on textarea at bounding box center [171, 230] width 322 height 23
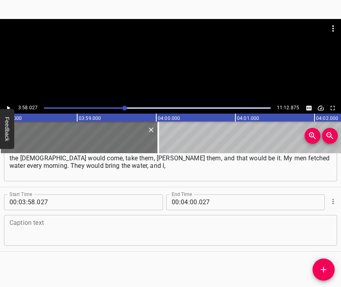
click at [110, 219] on textarea at bounding box center [171, 230] width 322 height 23
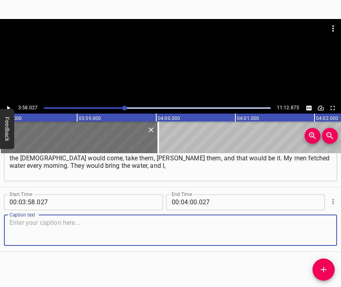
paste textarea "whenever a [DEMOGRAPHIC_DATA] came out, would distract him, talk about whatever…"
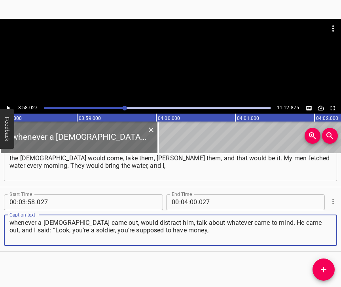
type textarea "whenever a [DEMOGRAPHIC_DATA] came out, would distract him, talk about whatever…"
click at [6, 105] on icon "Play/Pause" at bounding box center [8, 108] width 7 height 7
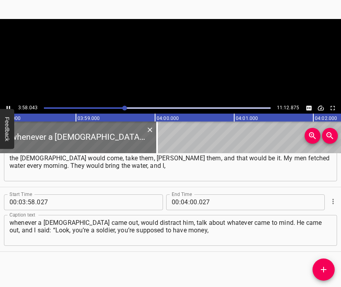
scroll to position [0, 18866]
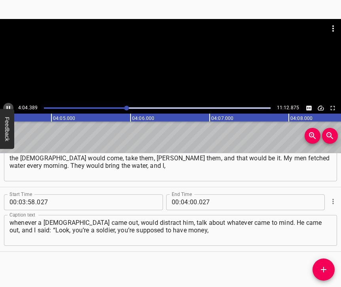
click at [8, 107] on icon "Play/Pause" at bounding box center [8, 108] width 7 height 7
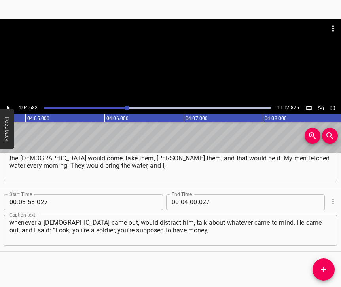
scroll to position [0, 19381]
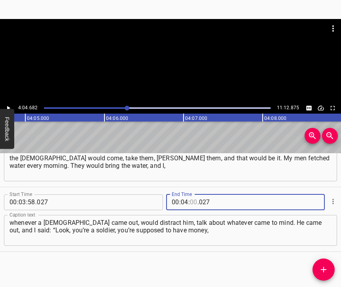
click at [193, 194] on input "number" at bounding box center [194, 202] width 8 height 16
type input "04"
type input "682"
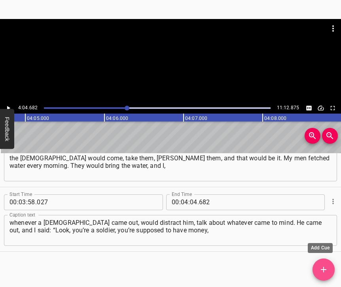
click at [320, 267] on icon "Add Cue" at bounding box center [324, 270] width 10 height 10
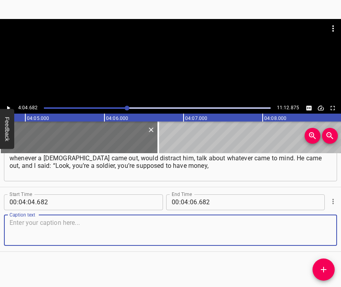
scroll to position [1899, 0]
click at [314, 230] on textarea at bounding box center [171, 230] width 322 height 23
click at [86, 228] on textarea at bounding box center [171, 230] width 322 height 23
paste textarea "and yet you’re wearing the same torn pants as I am. And I’m just doing chores i…"
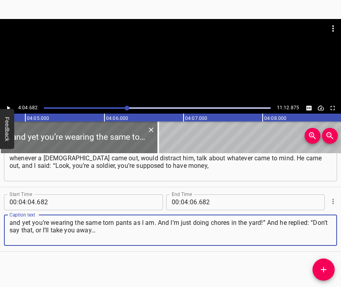
type textarea "and yet you’re wearing the same torn pants as I am. And I’m just doing chores i…"
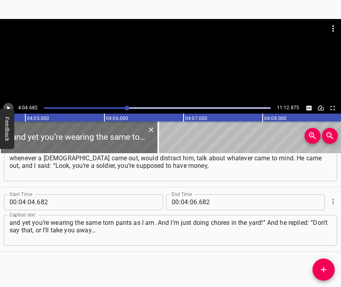
click at [5, 107] on icon "Play/Pause" at bounding box center [8, 108] width 7 height 7
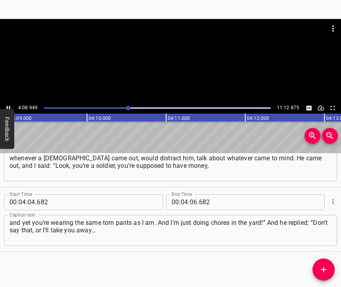
click at [7, 105] on icon "Play/Pause" at bounding box center [8, 108] width 7 height 7
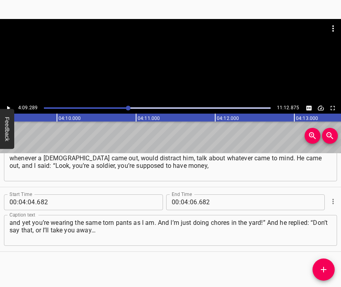
scroll to position [0, 19745]
click at [11, 106] on icon "Play/Pause" at bounding box center [8, 108] width 7 height 7
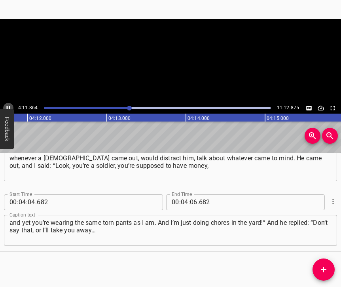
click at [11, 106] on icon "Play/Pause" at bounding box center [8, 108] width 7 height 7
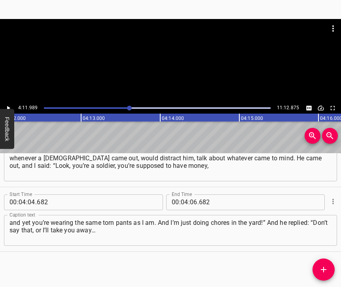
scroll to position [0, 19959]
click at [190, 194] on input "number" at bounding box center [194, 202] width 8 height 16
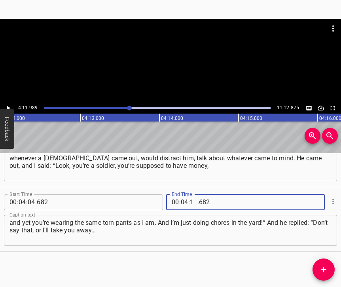
type input "11"
type input "989"
click at [326, 269] on icon "Add Cue" at bounding box center [324, 270] width 10 height 10
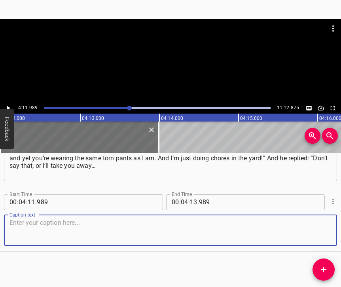
scroll to position [1971, 0]
click at [314, 230] on textarea at bounding box center [171, 230] width 322 height 23
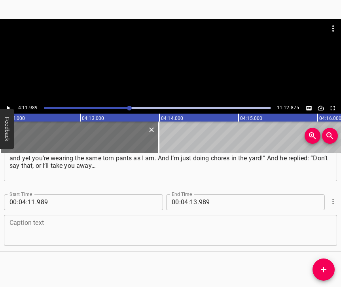
click at [112, 230] on textarea at bounding box center [171, 230] width 322 height 23
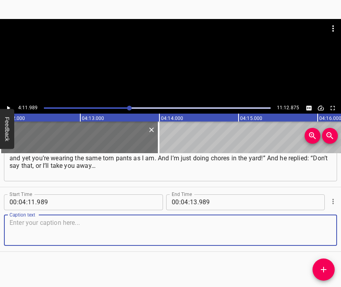
paste textarea "We’ve already got one sitting in a cellar, and I’ll take you too.” I said: “I’m…"
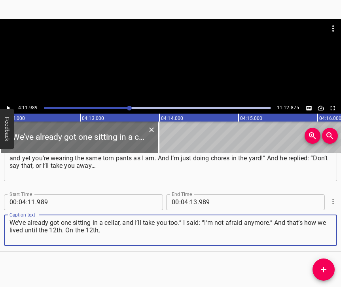
type textarea "We’ve already got one sitting in a cellar, and I’ll take you too.” I said: “I’m…"
click at [8, 107] on icon "Play/Pause" at bounding box center [8, 108] width 7 height 7
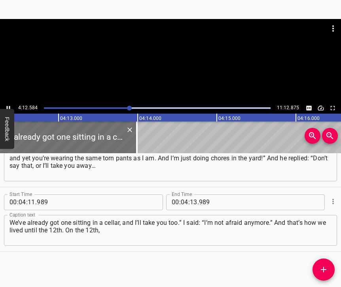
scroll to position [0, 19989]
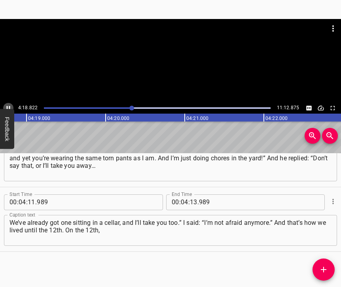
click at [6, 106] on icon "Play/Pause" at bounding box center [8, 108] width 7 height 7
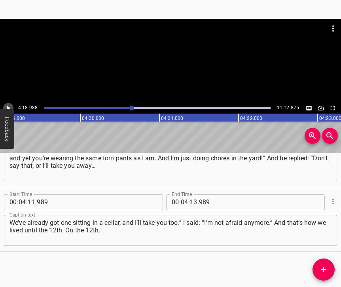
click at [6, 106] on icon "Play/Pause" at bounding box center [8, 108] width 7 height 7
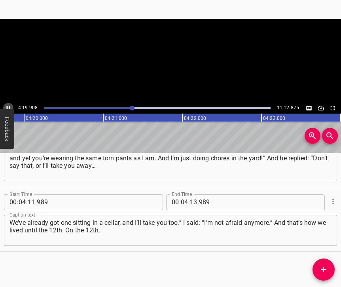
click at [6, 106] on icon "Play/Pause" at bounding box center [8, 108] width 7 height 7
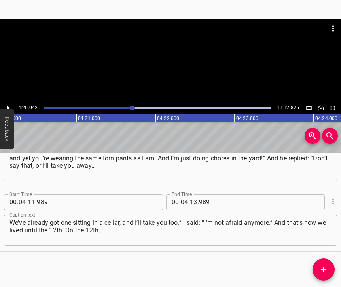
scroll to position [0, 20597]
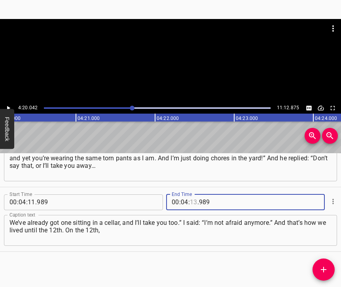
click at [191, 194] on input "number" at bounding box center [194, 202] width 8 height 16
type input "20"
type input "042"
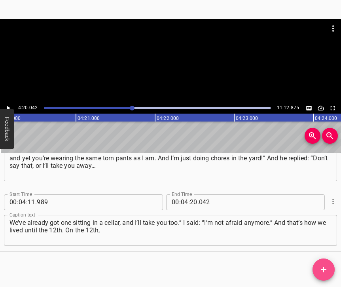
click at [324, 267] on icon "Add Cue" at bounding box center [324, 270] width 10 height 10
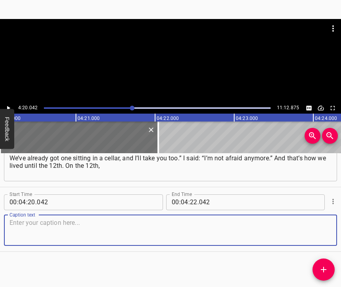
scroll to position [2042, 0]
click at [319, 227] on textarea at bounding box center [171, 230] width 322 height 23
click at [43, 222] on textarea at bounding box center [171, 230] width 322 height 23
paste textarea "the mother-in-law called and told me that my daughter had been killed, and that…"
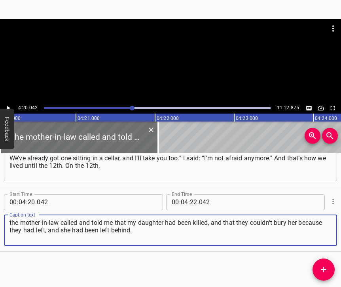
type textarea "the mother-in-law called and told me that my daughter had been killed, and that…"
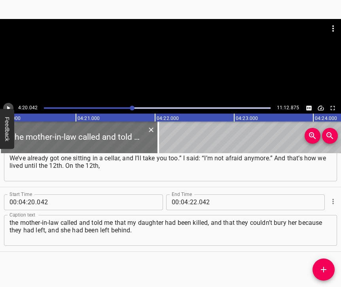
click at [4, 109] on button "Play/Pause" at bounding box center [8, 108] width 10 height 10
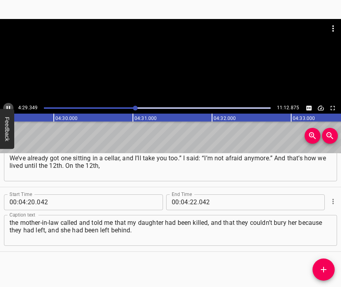
click at [9, 107] on icon "Play/Pause" at bounding box center [8, 108] width 7 height 7
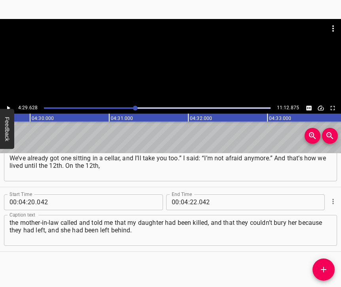
scroll to position [0, 21356]
click at [8, 107] on icon "Play/Pause" at bounding box center [8, 108] width 3 height 4
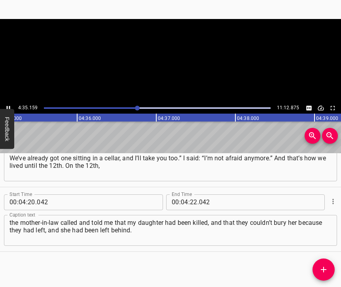
click at [8, 107] on icon "Play/Pause" at bounding box center [8, 108] width 7 height 7
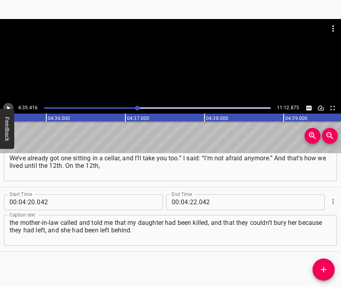
click at [8, 107] on icon "Play/Pause" at bounding box center [8, 108] width 3 height 4
click at [8, 107] on icon "Play/Pause" at bounding box center [8, 108] width 7 height 7
click at [8, 107] on icon "Play/Pause" at bounding box center [8, 108] width 3 height 4
click at [8, 107] on icon "Play/Pause" at bounding box center [8, 108] width 7 height 7
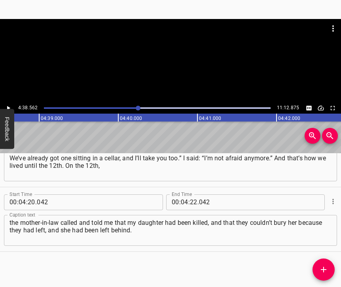
scroll to position [0, 22064]
click at [8, 107] on icon "Play/Pause" at bounding box center [8, 108] width 3 height 4
click at [8, 107] on icon "Play/Pause" at bounding box center [8, 108] width 7 height 7
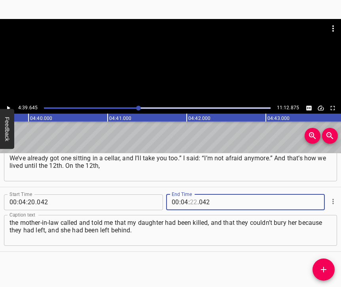
click at [190, 194] on input "number" at bounding box center [194, 202] width 8 height 16
type input "39"
type input "645"
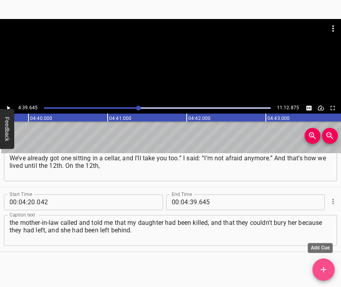
click at [325, 264] on button "Add Cue" at bounding box center [324, 270] width 22 height 22
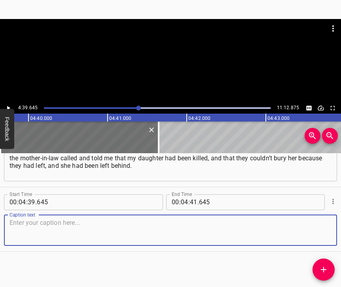
scroll to position [2113, 0]
click at [317, 231] on textarea at bounding box center [171, 230] width 322 height 23
click at [162, 228] on textarea at bounding box center [171, 230] width 322 height 23
paste textarea "That was on the 12th. They [[DEMOGRAPHIC_DATA]] had just withdrawn from our str…"
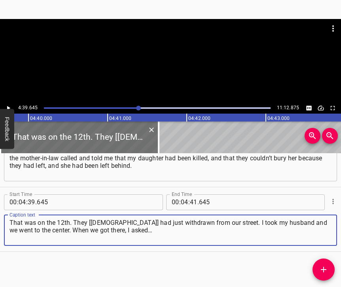
type textarea "That was on the 12th. They [[DEMOGRAPHIC_DATA]] had just withdrawn from our str…"
click at [9, 108] on icon "Play/Pause" at bounding box center [8, 108] width 7 height 7
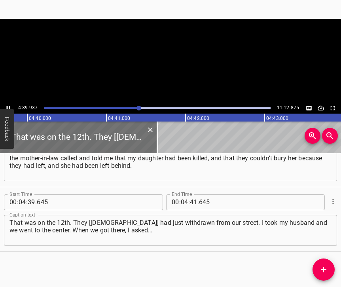
scroll to position [0, 22152]
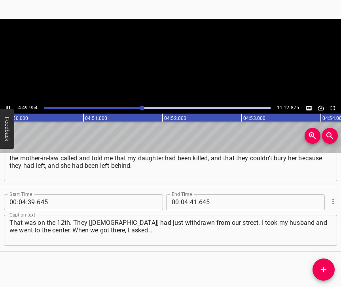
click at [9, 108] on icon "Play/Pause" at bounding box center [9, 108] width 4 height 4
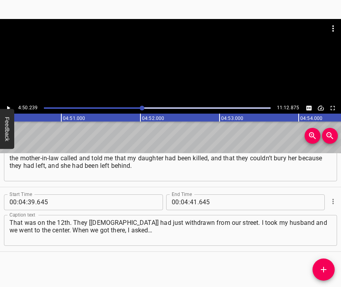
scroll to position [0, 22989]
click at [192, 194] on input "number" at bounding box center [194, 202] width 8 height 16
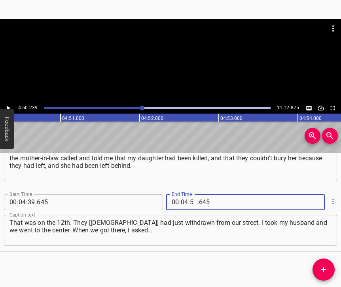
type input "50"
type input "239"
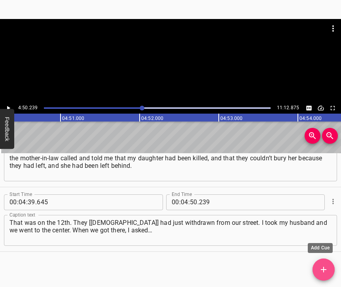
click at [321, 266] on icon "Add Cue" at bounding box center [324, 270] width 10 height 10
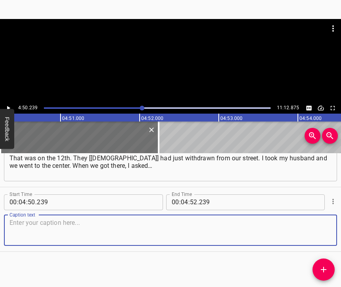
scroll to position [2185, 0]
click at [311, 233] on textarea at bounding box center [171, 230] width 322 height 23
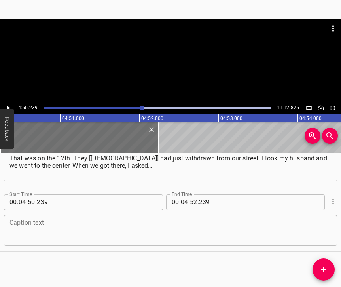
click at [215, 223] on textarea at bounding box center [171, 230] width 322 height 23
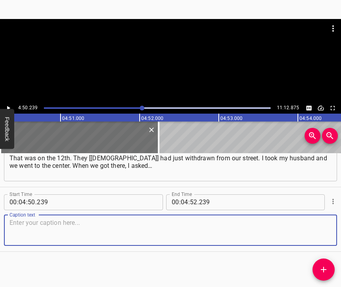
paste textarea "There were some soldiers there… They weren’t even Udmurts. I don’t even know wh…"
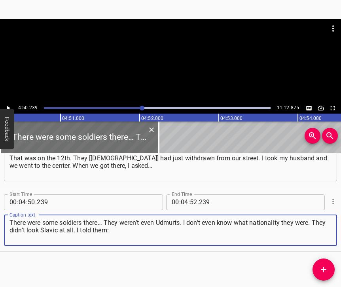
type textarea "There were some soldiers there… They weren’t even Udmurts. I don’t even know wh…"
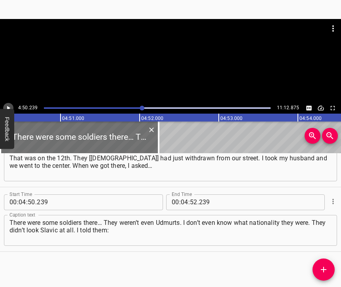
click at [6, 106] on icon "Play/Pause" at bounding box center [8, 108] width 7 height 7
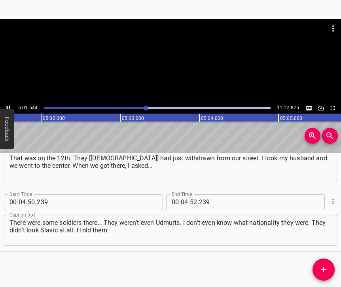
click at [8, 104] on button "Play/Pause" at bounding box center [8, 108] width 10 height 10
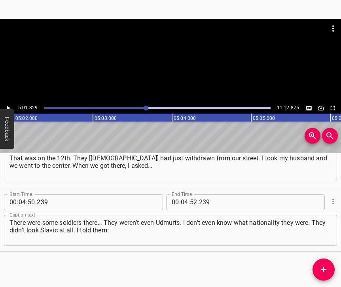
click at [8, 104] on button "Play/Pause" at bounding box center [8, 108] width 10 height 10
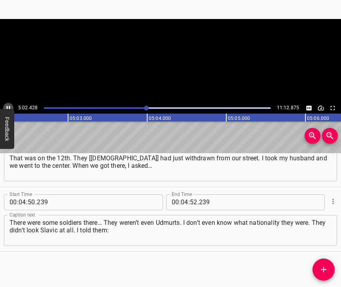
click at [8, 104] on button "Play/Pause" at bounding box center [8, 108] width 10 height 10
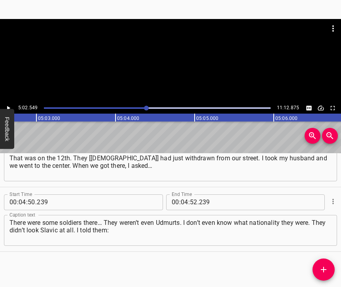
scroll to position [0, 23964]
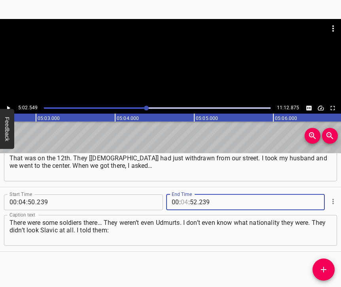
click at [185, 194] on input "number" at bounding box center [185, 202] width 8 height 16
type input "05"
type input "02"
type input "549"
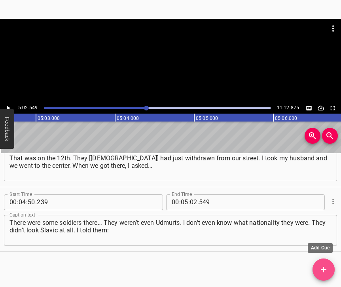
click at [323, 267] on icon "Add Cue" at bounding box center [324, 270] width 10 height 10
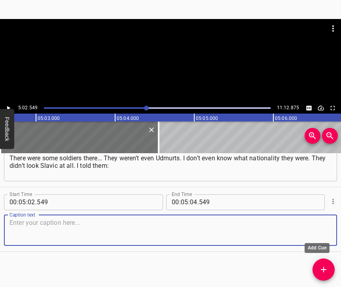
scroll to position [2256, 0]
click at [314, 227] on textarea at bounding box center [171, 230] width 322 height 23
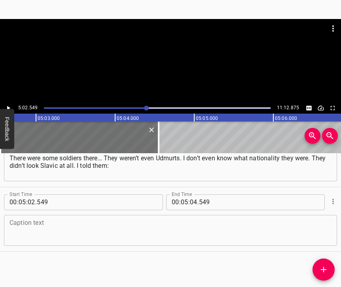
click at [230, 224] on textarea at bounding box center [171, 230] width 322 height 23
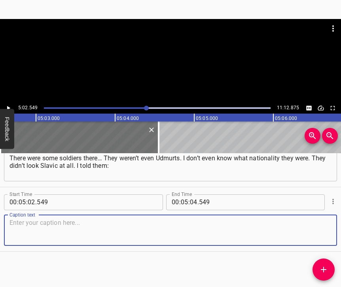
paste textarea "“Our child was killed. She needs to be buried. We need to leave [GEOGRAPHIC_DAT…"
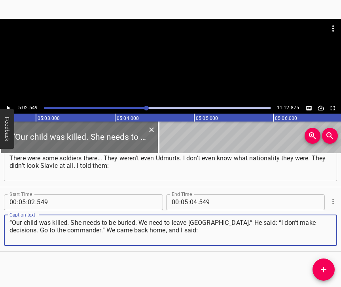
type textarea "“Our child was killed. She needs to be buried. We need to leave [GEOGRAPHIC_DAT…"
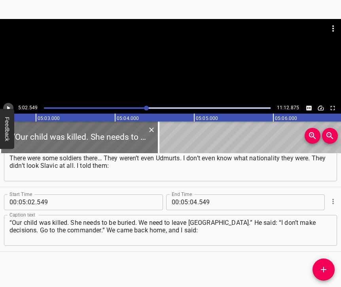
click at [9, 106] on icon "Play/Pause" at bounding box center [8, 108] width 7 height 7
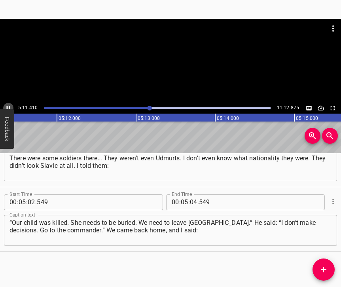
click at [8, 107] on icon "Play/Pause" at bounding box center [9, 108] width 4 height 4
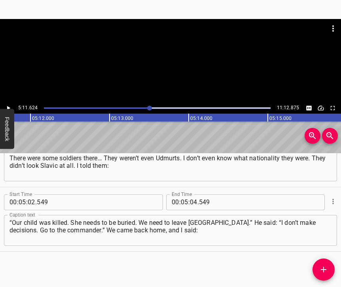
scroll to position [0, 24683]
click at [195, 194] on input "number" at bounding box center [194, 202] width 8 height 16
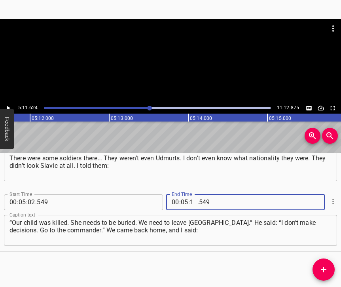
type input "11"
type input "624"
click at [328, 273] on icon "Add Cue" at bounding box center [324, 270] width 10 height 10
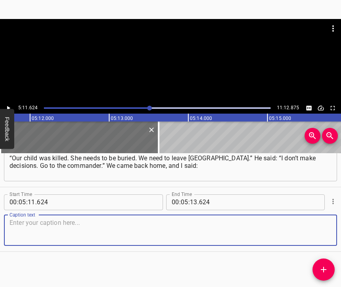
scroll to position [2327, 0]
click at [318, 230] on textarea at bounding box center [171, 230] width 322 height 23
click at [137, 227] on textarea at bounding box center [171, 230] width 322 height 23
paste textarea "“Why are we enduring this? She’s been lying there for five days already.” From …"
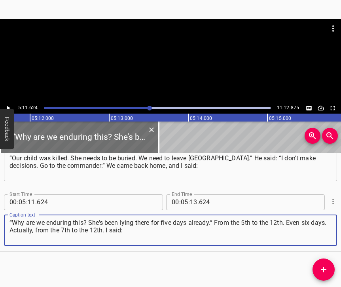
type textarea "“Why are we enduring this? She’s been lying there for five days already.” From …"
